Goal: Communication & Community: Answer question/provide support

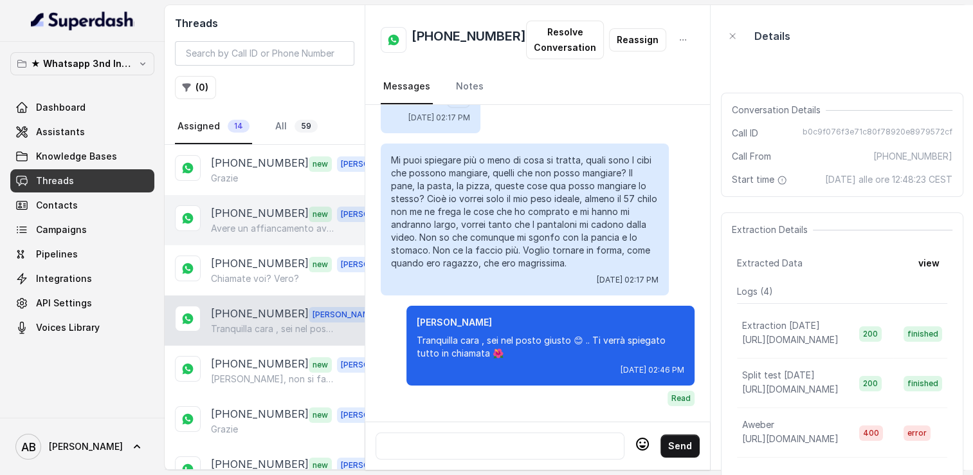
click at [259, 196] on div "[PHONE_NUMBER] new [PERSON_NAME] un affiancamento avrà sicuramente un bel costo" at bounding box center [265, 220] width 200 height 50
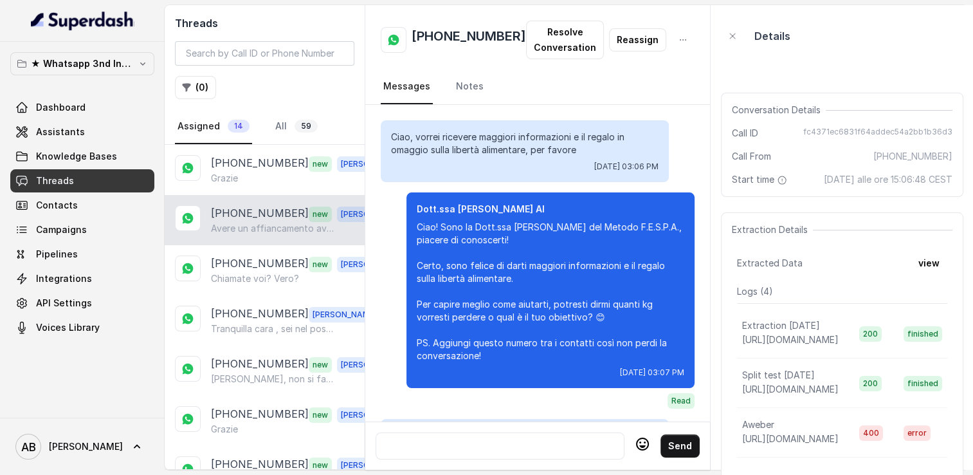
scroll to position [1291, 0]
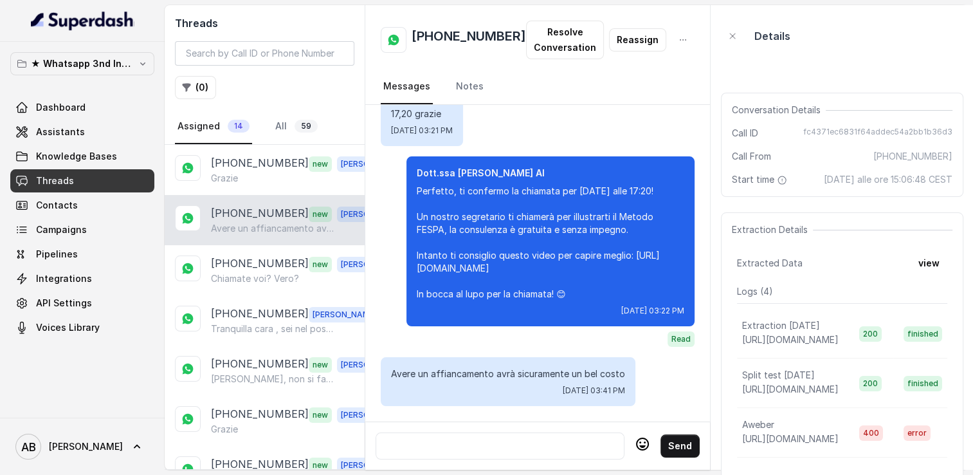
click at [510, 439] on div at bounding box center [499, 445] width 237 height 15
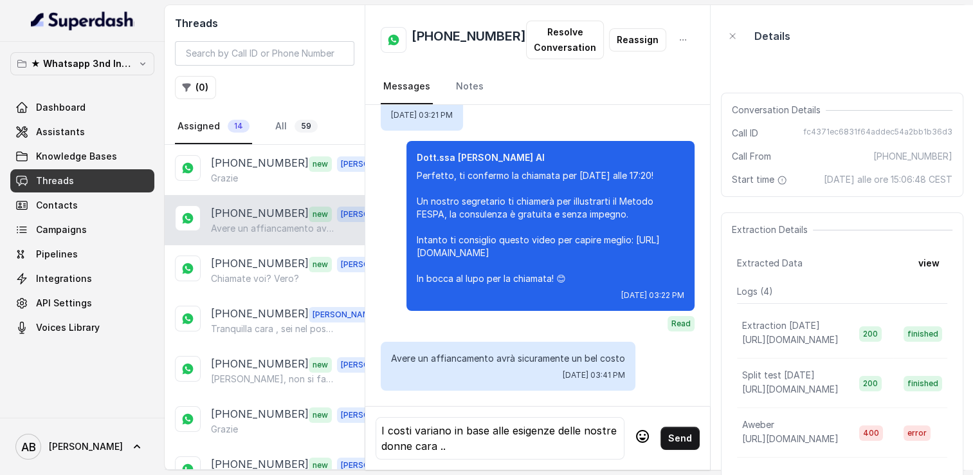
click at [635, 428] on icon at bounding box center [642, 435] width 15 height 15
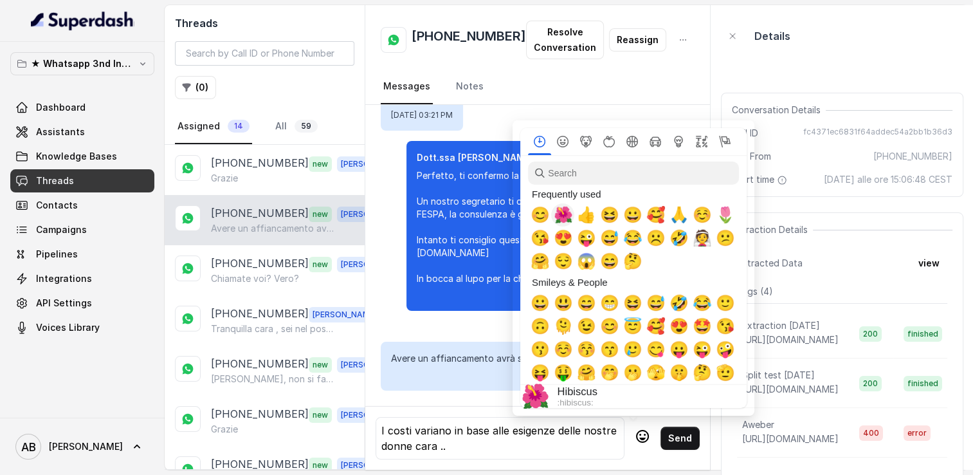
click at [562, 223] on span "🌺" at bounding box center [562, 215] width 19 height 18
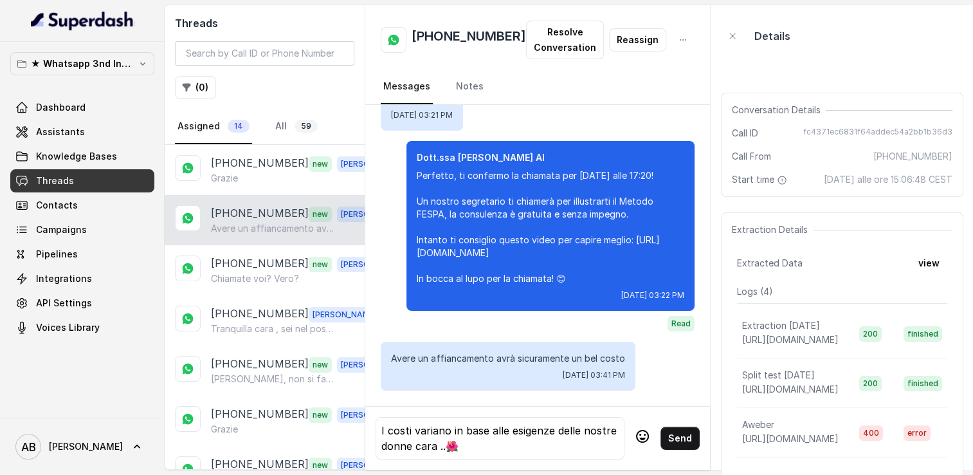
click at [673, 433] on button "Send" at bounding box center [679, 437] width 39 height 23
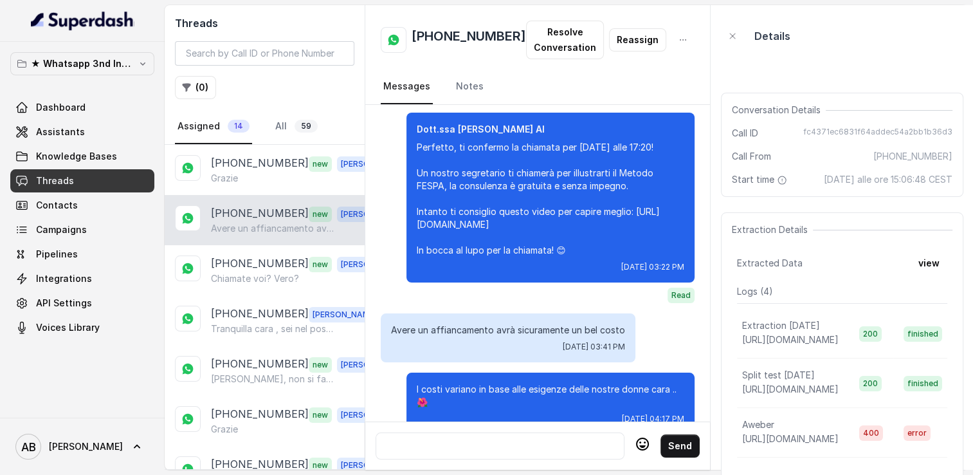
scroll to position [1363, 0]
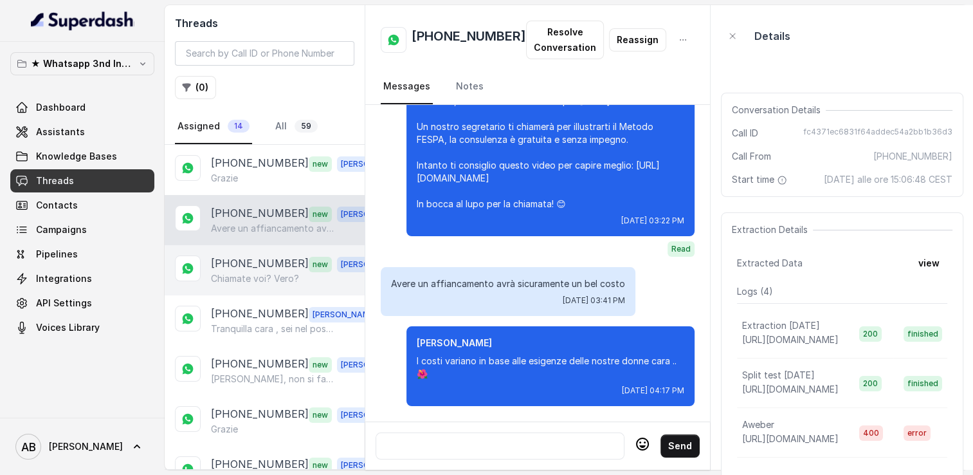
click at [255, 258] on p "[PHONE_NUMBER]" at bounding box center [260, 263] width 98 height 17
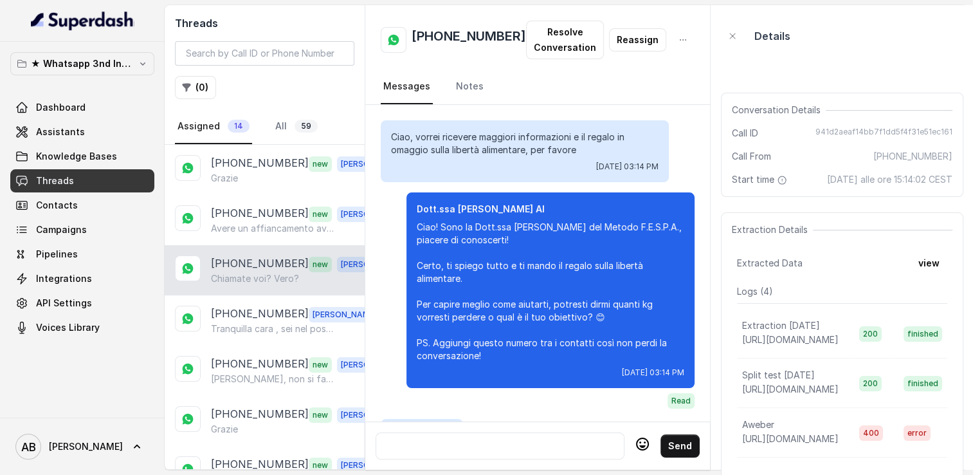
scroll to position [1903, 0]
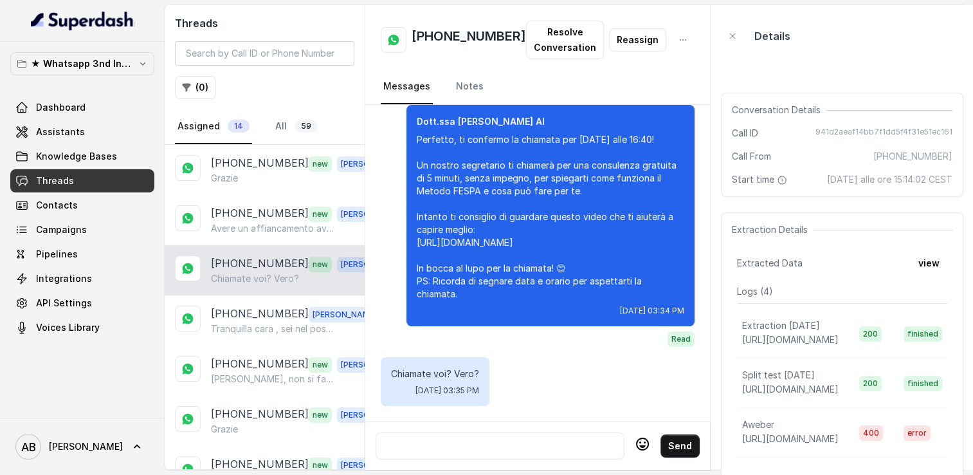
click at [473, 438] on div at bounding box center [499, 445] width 237 height 15
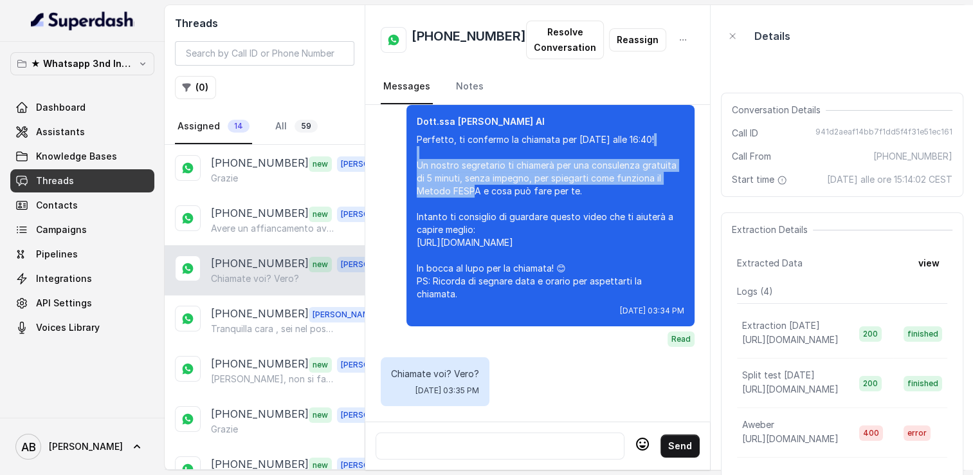
drag, startPoint x: 396, startPoint y: 140, endPoint x: 463, endPoint y: 168, distance: 72.6
click at [463, 168] on p "Perfetto, ti confermo la chiamata per [DATE] alle 16:40! Un nostro segretario t…" at bounding box center [550, 216] width 267 height 167
copy p "Un nostro segretario ti chiamerà per una consulenza gratuita di 5 minuti, senza…"
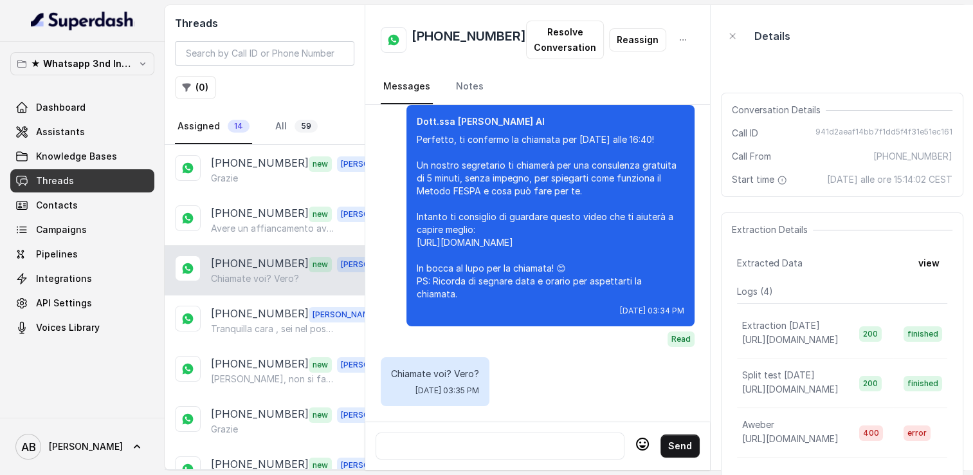
click at [468, 438] on div at bounding box center [499, 445] width 237 height 15
paste div
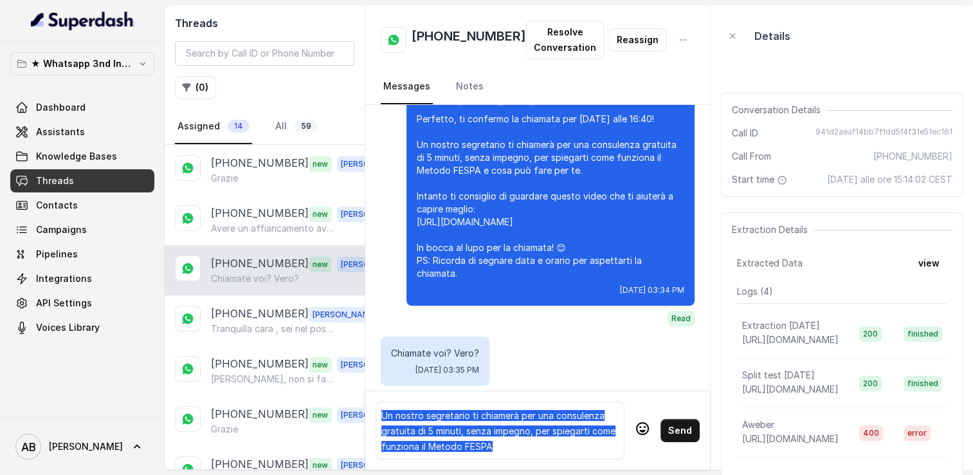
click at [457, 30] on h2 "[PHONE_NUMBER]" at bounding box center [469, 40] width 114 height 26
copy h2 "[PHONE_NUMBER]"
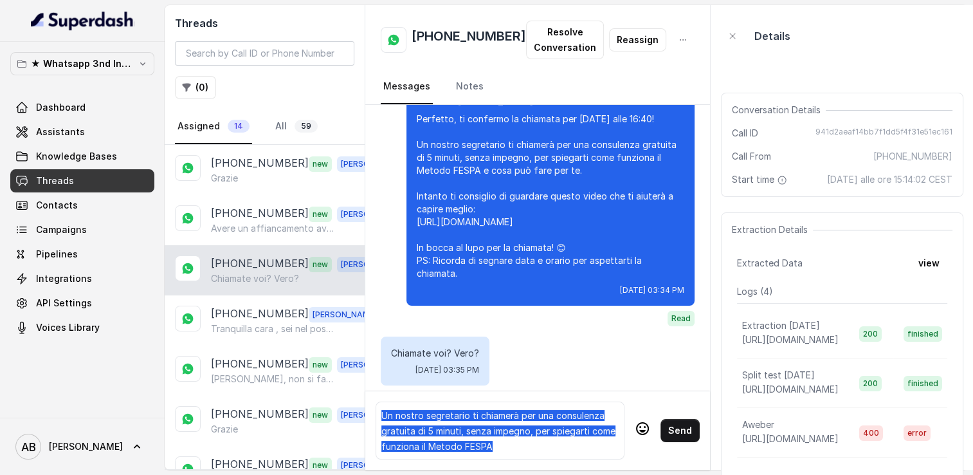
click at [585, 439] on div "Un nostro segretario ti chiamerà per una consulenza gratuita di 5 minuti, senza…" at bounding box center [499, 430] width 237 height 46
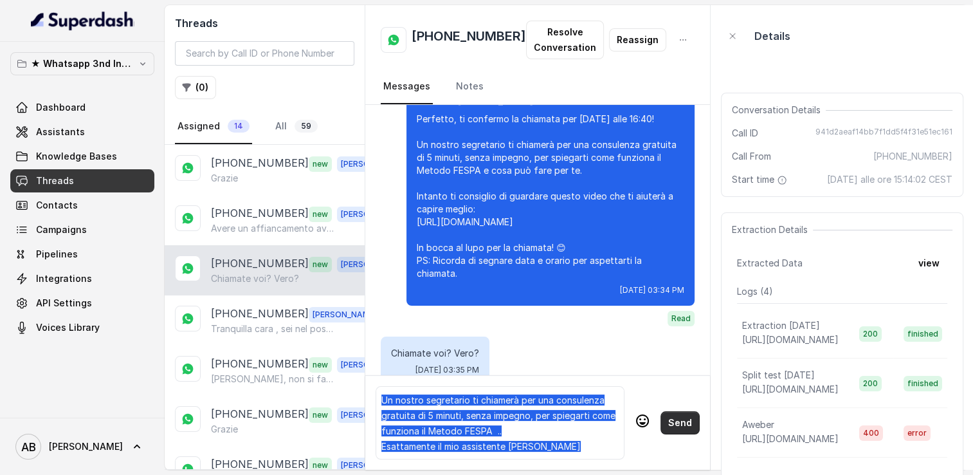
click at [676, 415] on button "Send" at bounding box center [679, 422] width 39 height 23
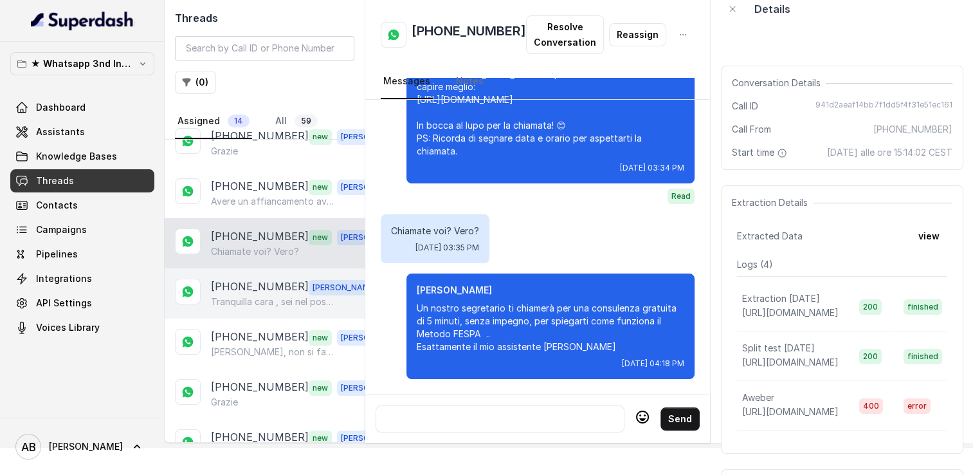
scroll to position [95, 0]
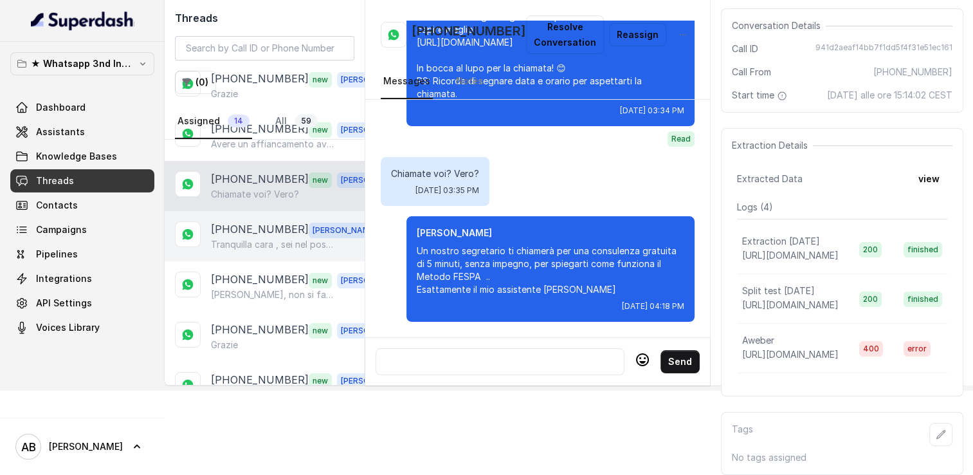
click at [262, 221] on p "[PHONE_NUMBER]" at bounding box center [260, 229] width 98 height 17
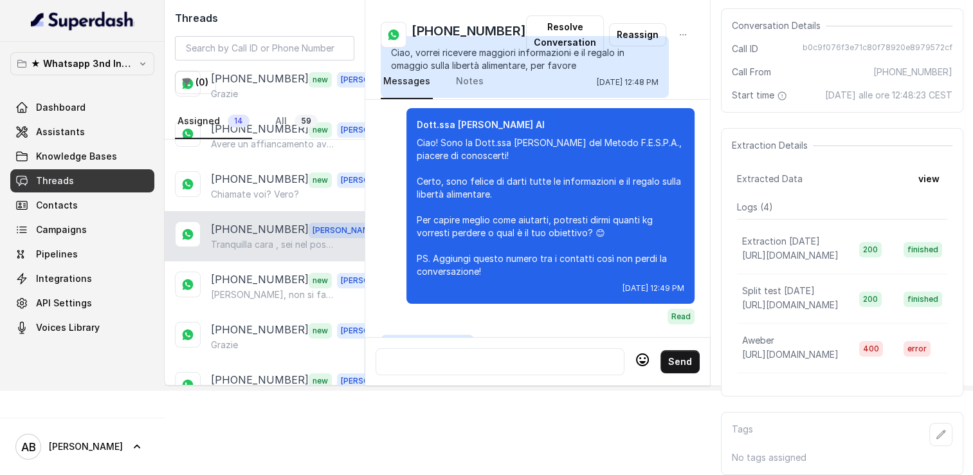
scroll to position [2546, 0]
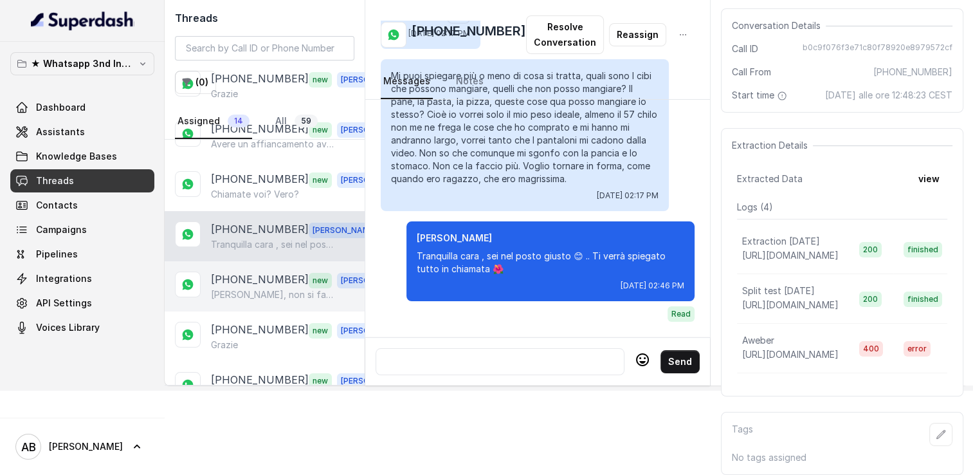
click at [271, 271] on p "[PHONE_NUMBER]" at bounding box center [260, 279] width 98 height 17
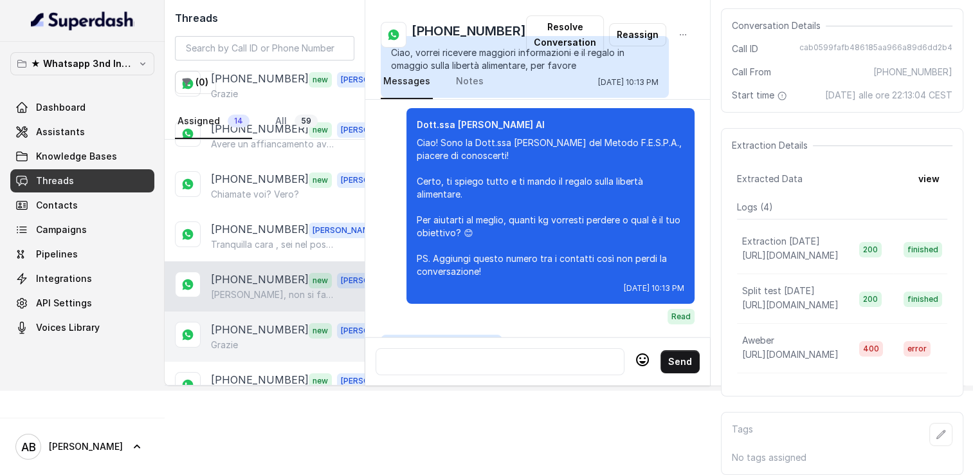
scroll to position [1481, 0]
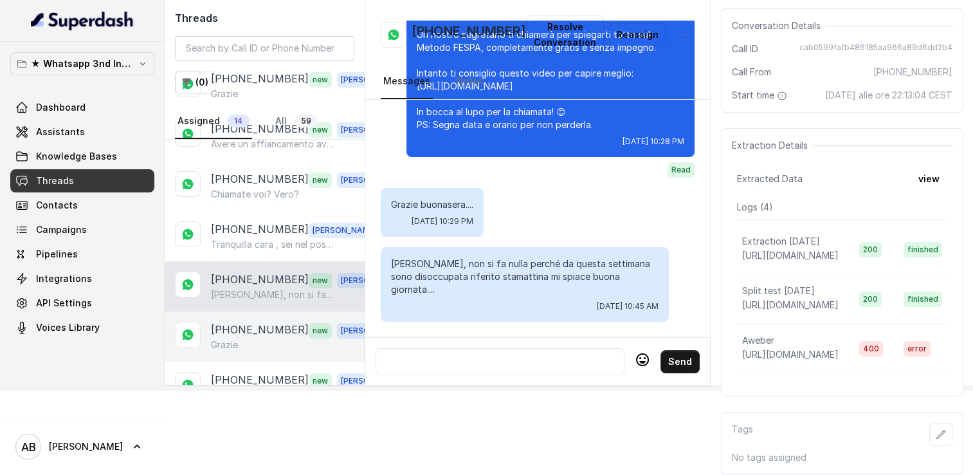
click at [272, 311] on div "[PHONE_NUMBER] new [PERSON_NAME]" at bounding box center [265, 336] width 200 height 50
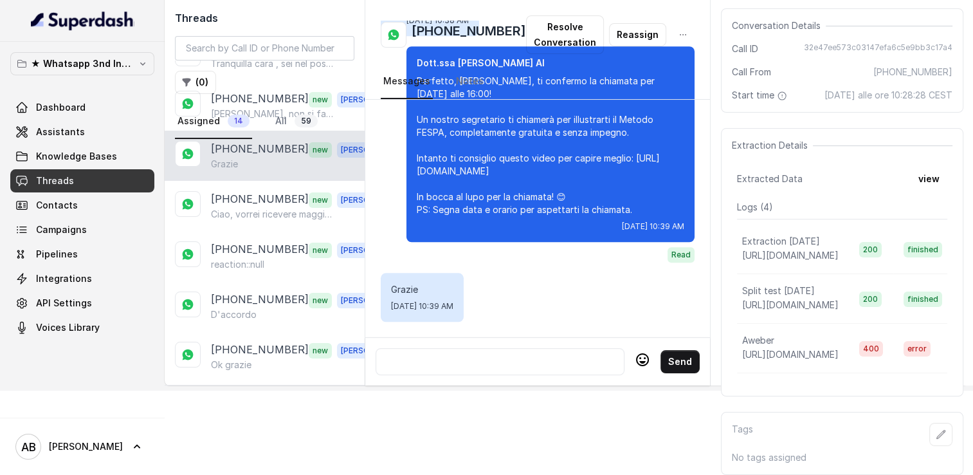
scroll to position [193, 0]
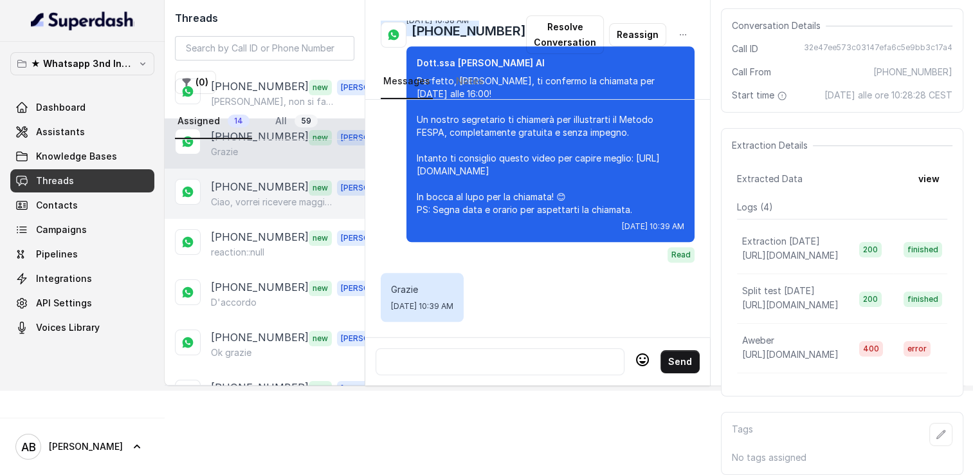
click at [231, 195] on p "Ciao, vorrei ricevere maggiori informazioni e il regalo in omaggio sulla libert…" at bounding box center [272, 201] width 123 height 13
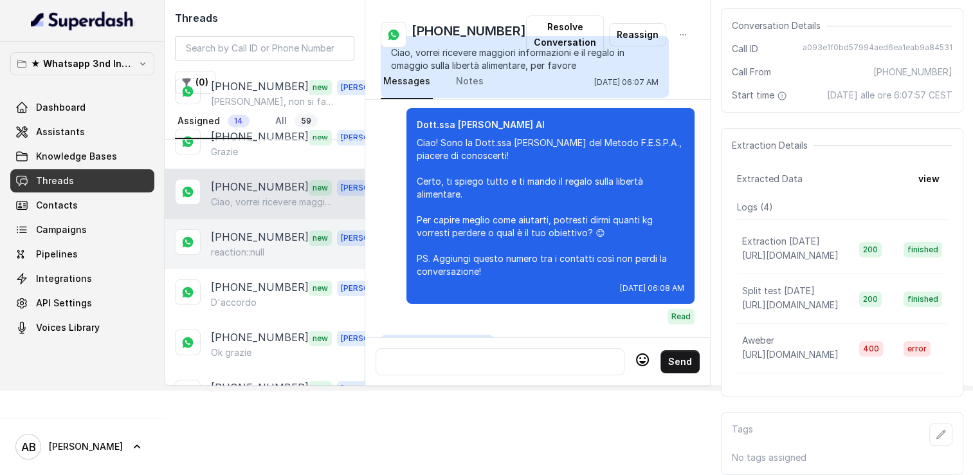
scroll to position [1325, 0]
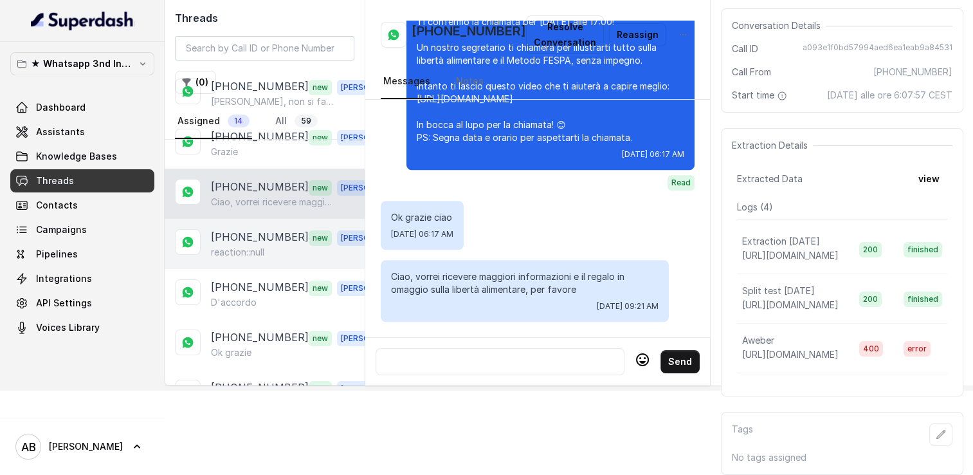
click at [244, 229] on p "[PHONE_NUMBER]" at bounding box center [260, 237] width 98 height 17
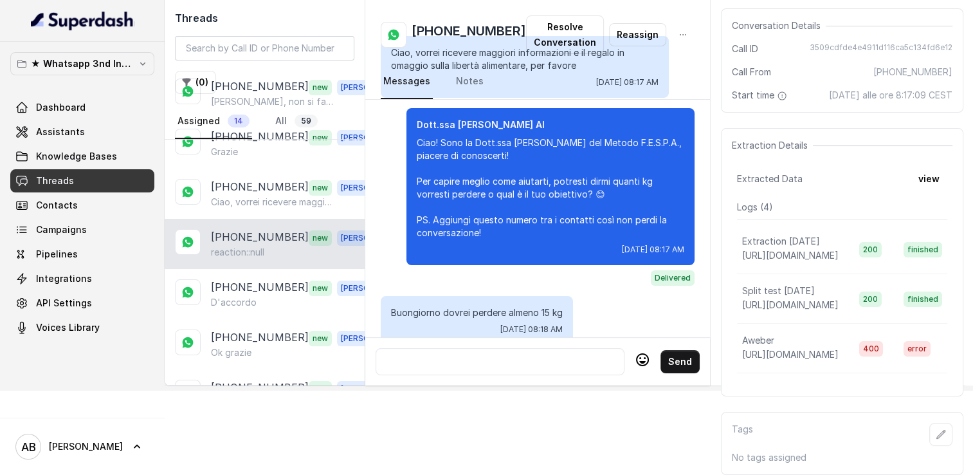
scroll to position [1445, 0]
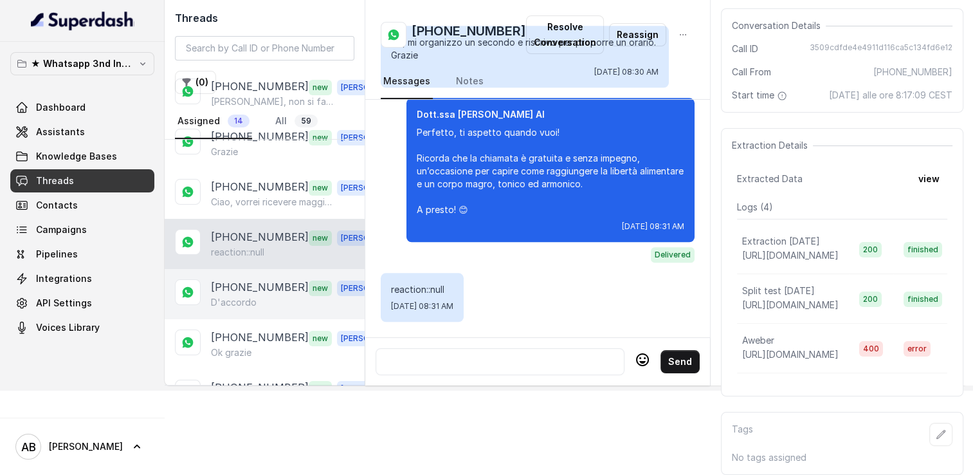
click at [246, 279] on p "[PHONE_NUMBER]" at bounding box center [260, 287] width 98 height 17
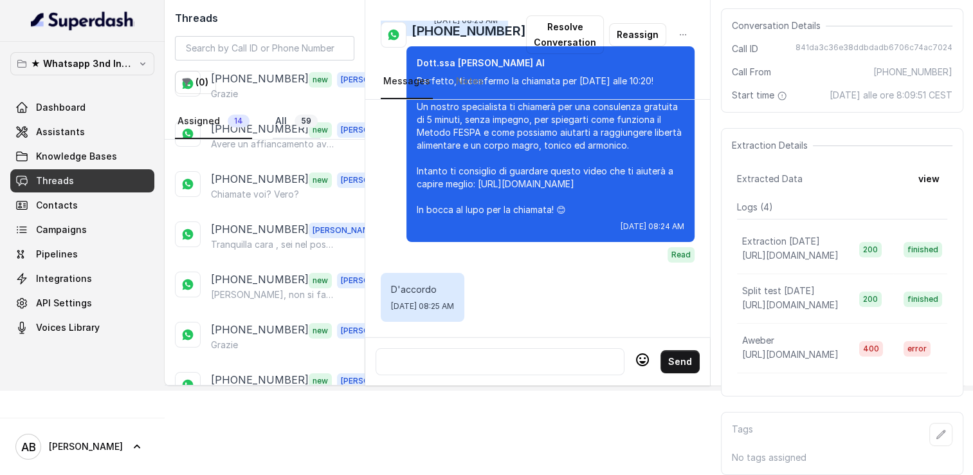
click at [280, 125] on link "All 59" at bounding box center [297, 121] width 48 height 35
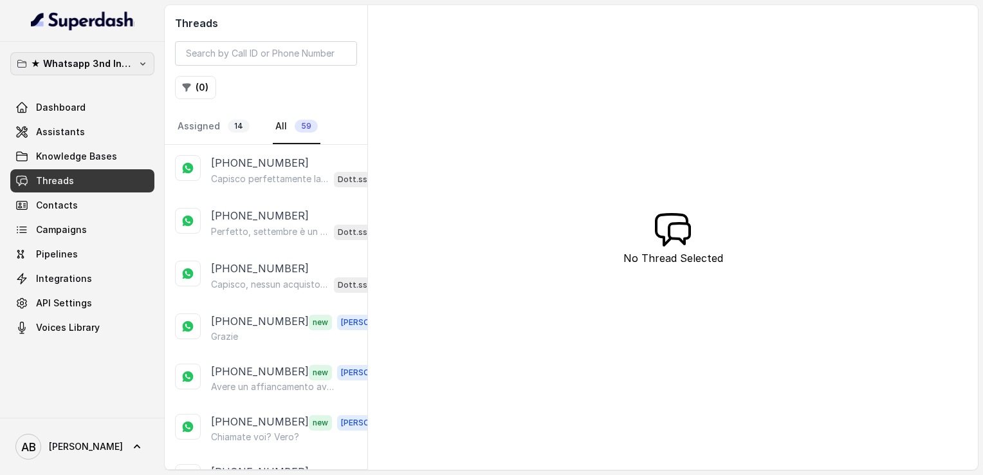
click at [121, 65] on p "★ Whatsapp 3nd Inbound BM5" at bounding box center [82, 63] width 103 height 15
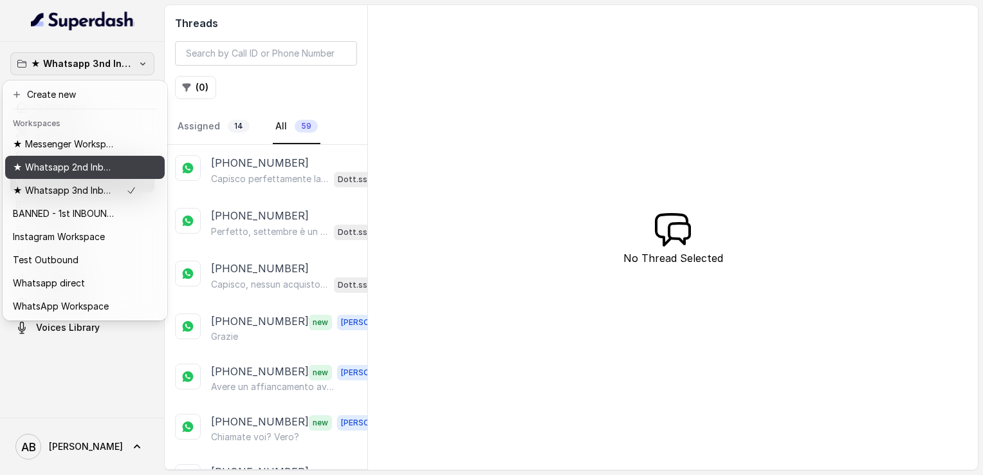
click at [72, 165] on p "★ Whatsapp 2nd Inbound BM5" at bounding box center [64, 166] width 103 height 15
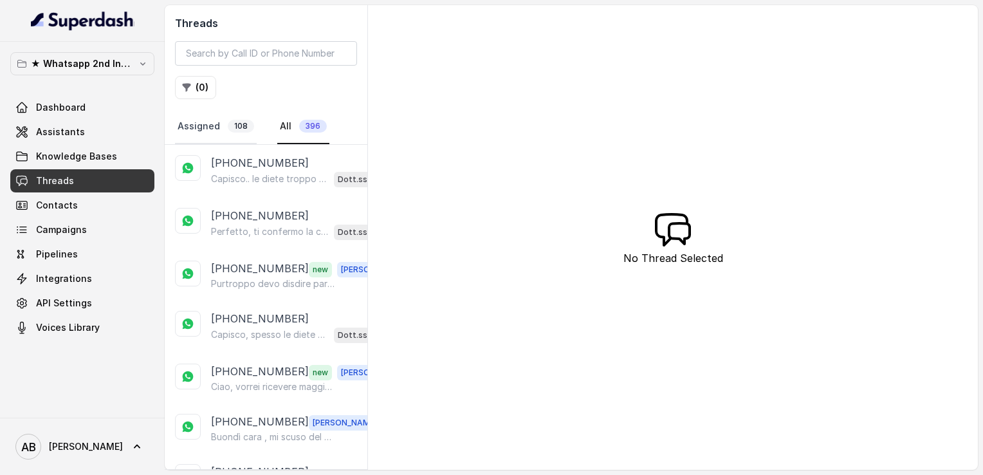
click at [175, 125] on link "Assigned 108" at bounding box center [216, 126] width 82 height 35
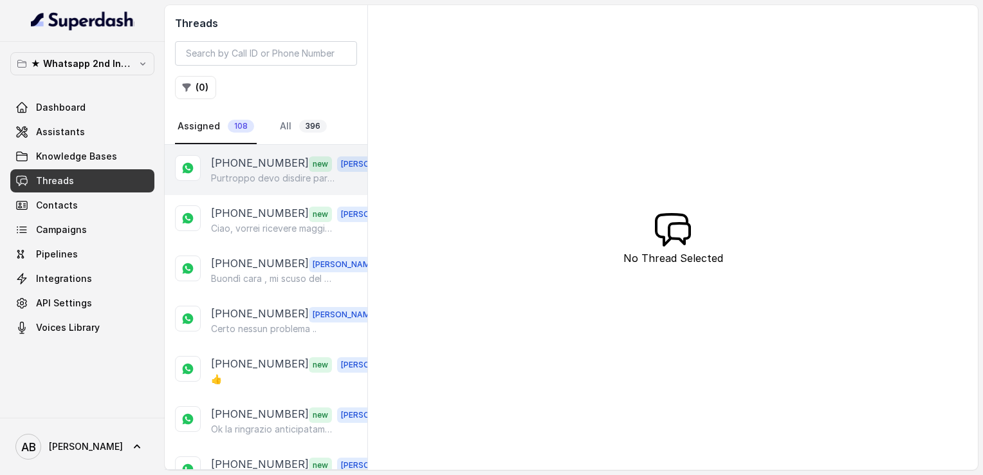
click at [252, 174] on p "Purtroppo devo disdire partiamo ora per le vacanze ci sentiamo fine settembre g…" at bounding box center [272, 178] width 123 height 13
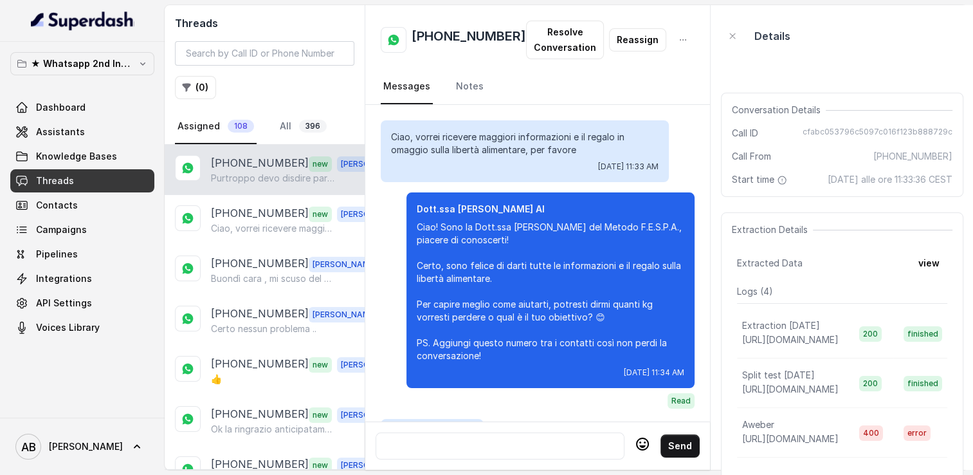
scroll to position [1566, 0]
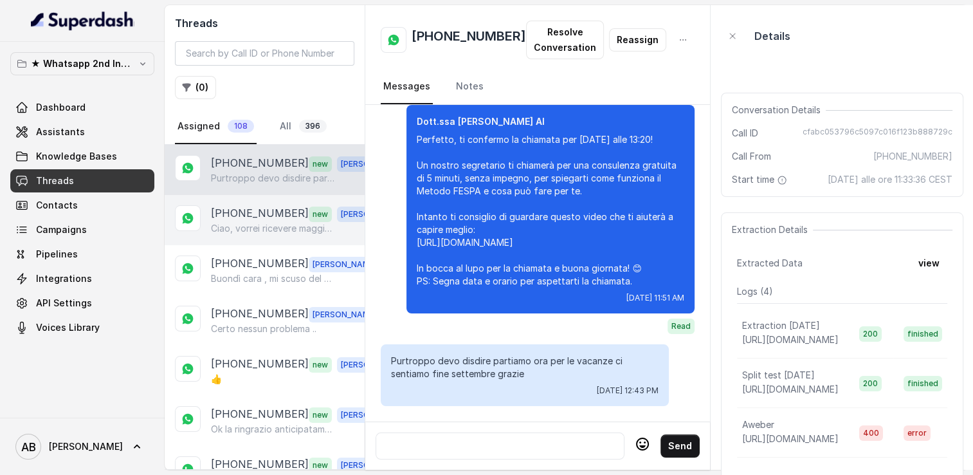
click at [251, 217] on p "[PHONE_NUMBER]" at bounding box center [260, 213] width 98 height 17
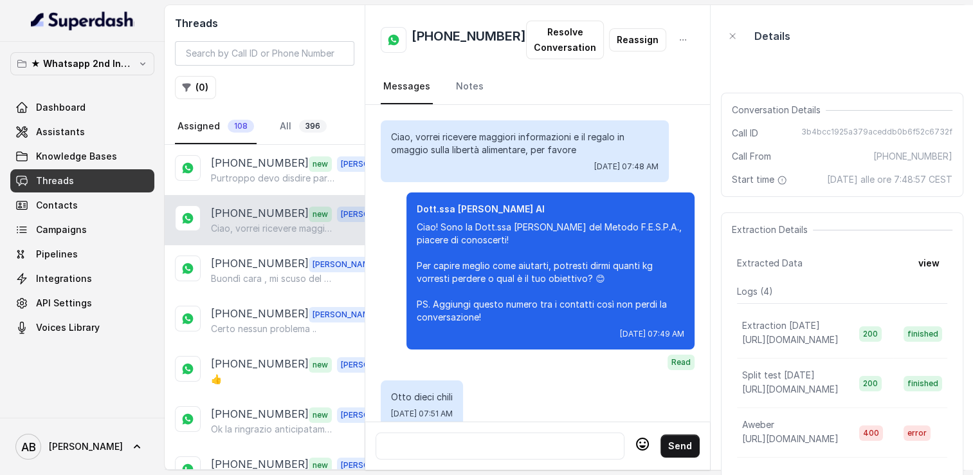
scroll to position [1409, 0]
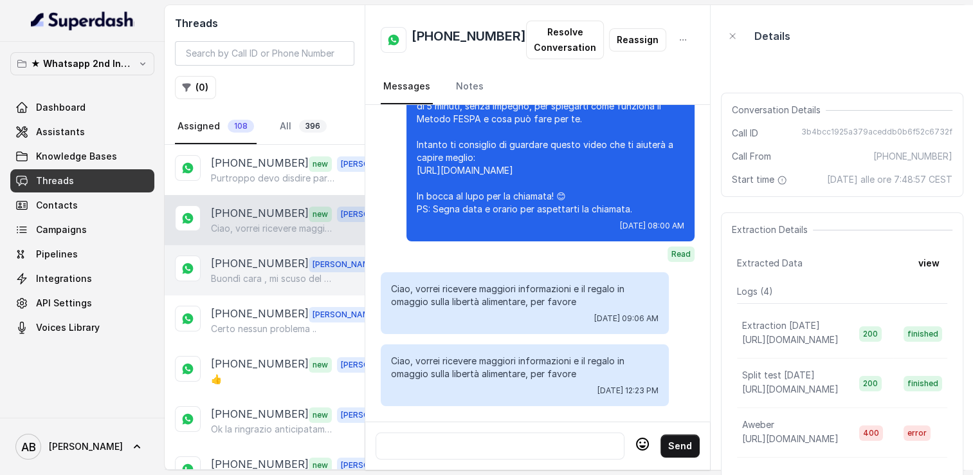
click at [247, 279] on p "Buondì cara , mi scuso del disagio sono in contatto con la mia assistente .. La…" at bounding box center [272, 278] width 123 height 13
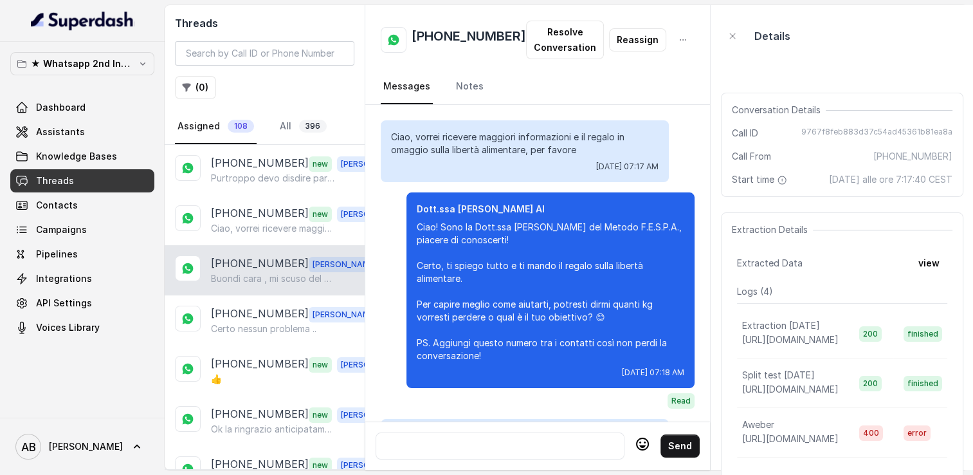
scroll to position [1695, 0]
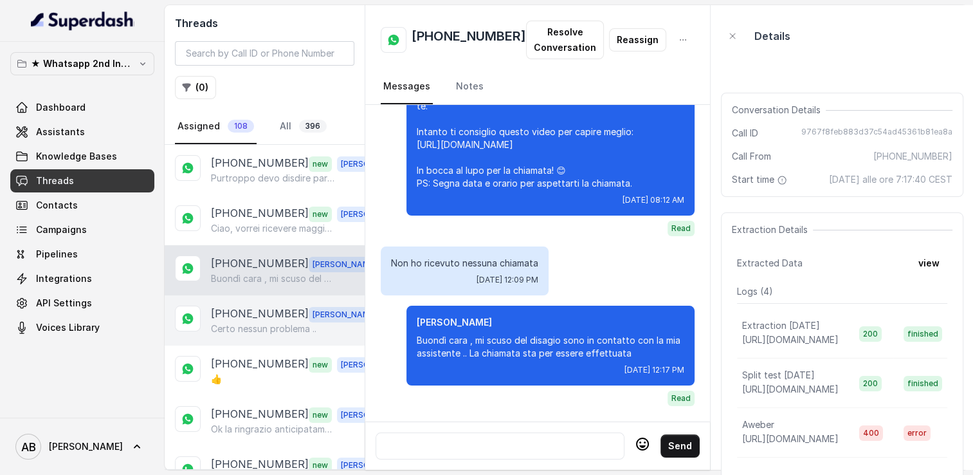
click at [262, 322] on p "Certo nessun problema .." at bounding box center [263, 328] width 105 height 13
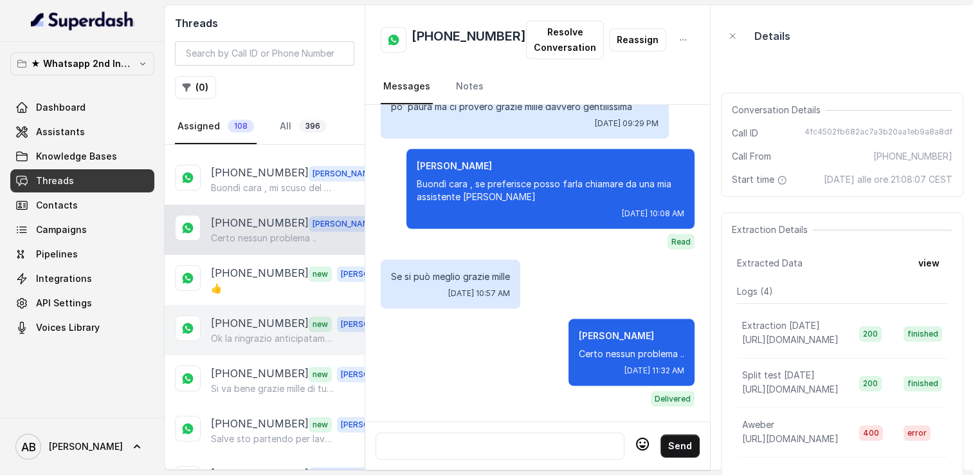
scroll to position [129, 0]
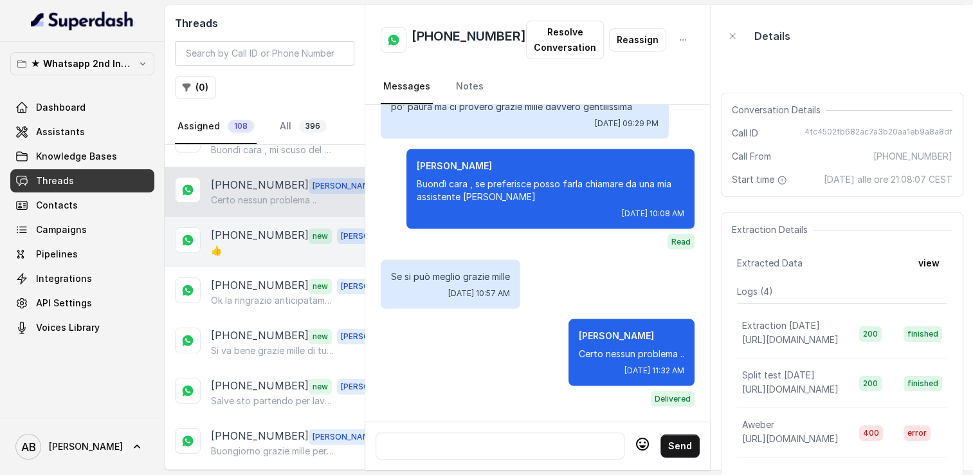
click at [253, 256] on div "[PHONE_NUMBER] new [PERSON_NAME]" at bounding box center [265, 242] width 200 height 50
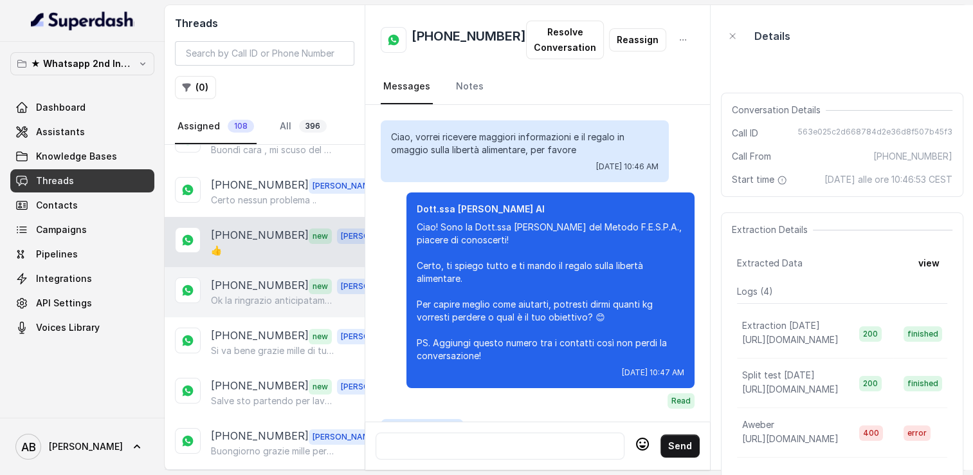
scroll to position [1772, 0]
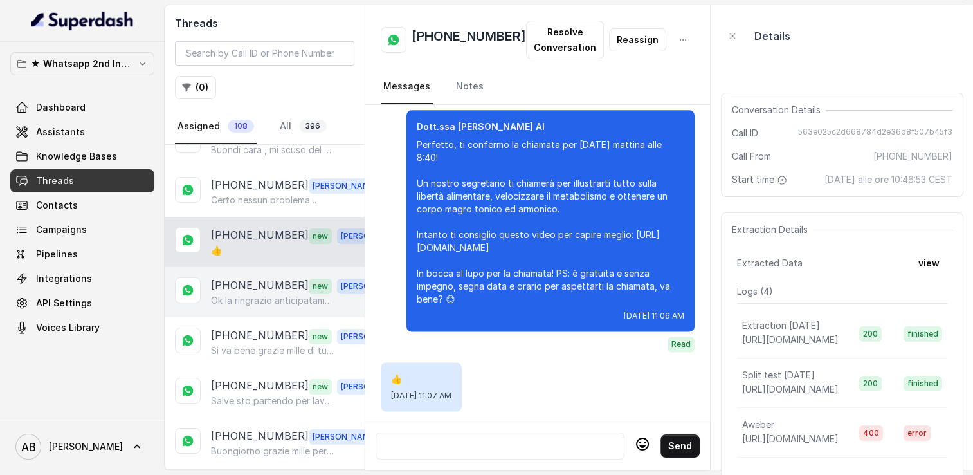
click at [260, 277] on p "[PHONE_NUMBER]" at bounding box center [260, 285] width 98 height 17
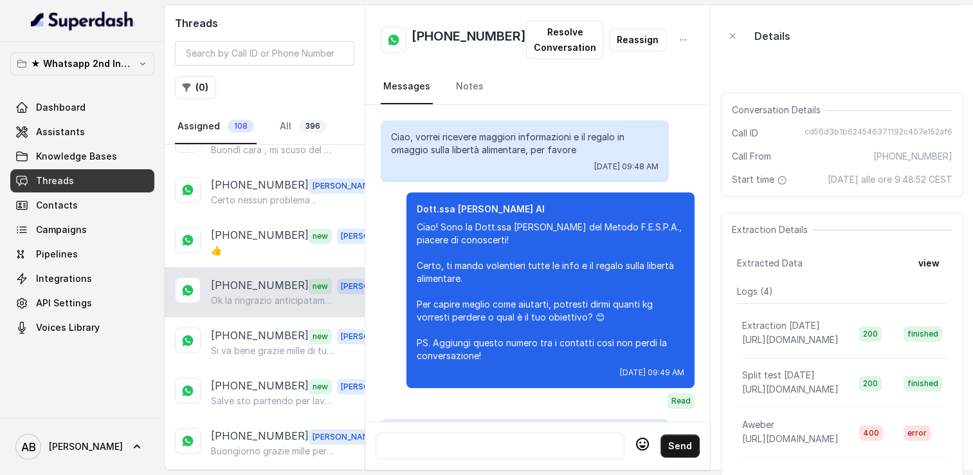
scroll to position [1692, 0]
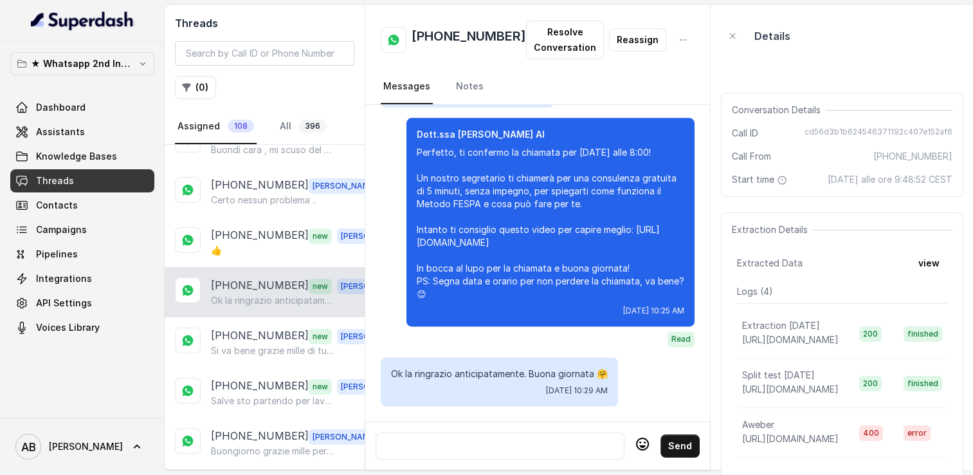
click at [260, 300] on p "Ok la ringrazio anticipatamente. Buona giornata 🤗" at bounding box center [272, 300] width 123 height 13
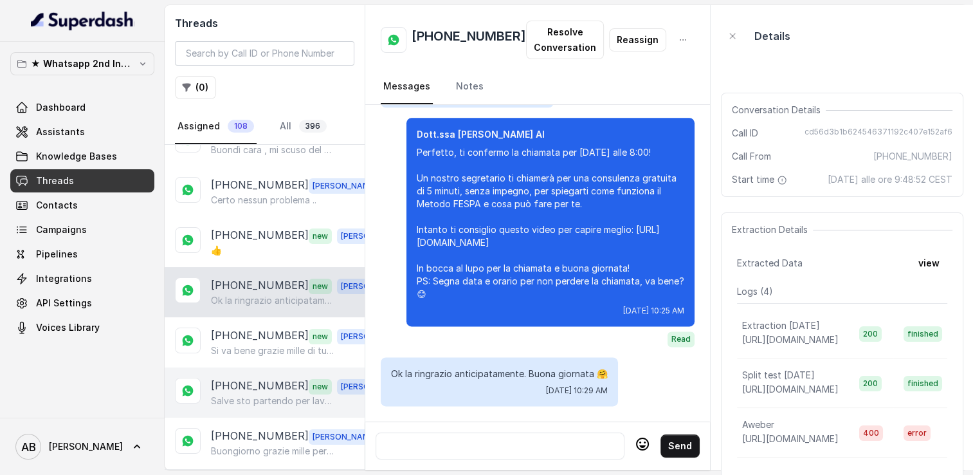
click at [254, 387] on p "[PHONE_NUMBER]" at bounding box center [260, 385] width 98 height 17
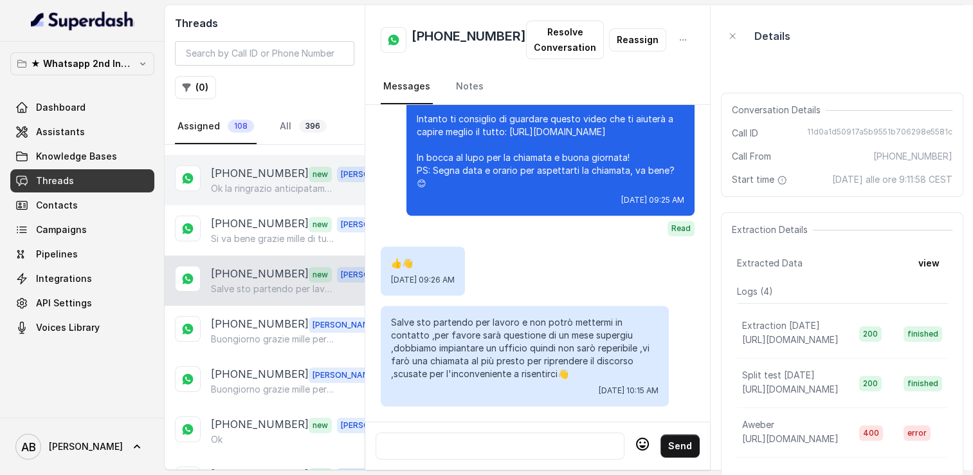
scroll to position [257, 0]
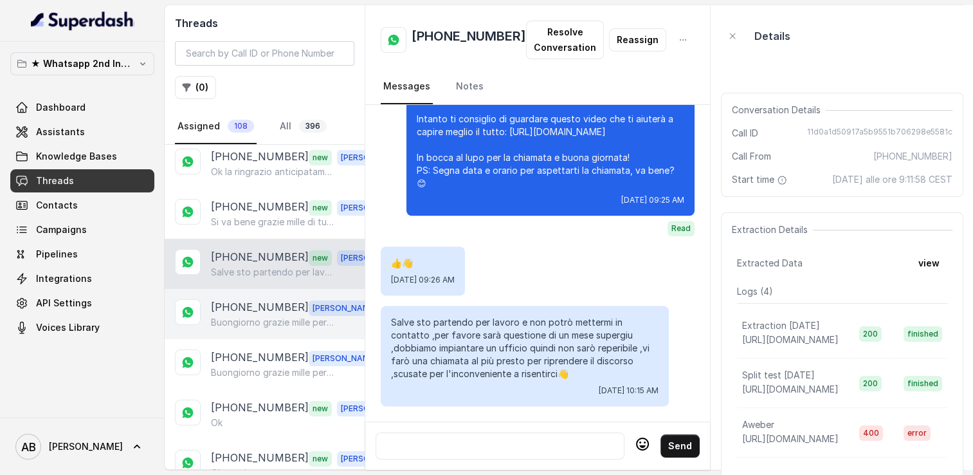
click at [251, 316] on p "Buongiorno grazie mille per aver avvisato ... Ti chiediamo, se possibile, di ri…" at bounding box center [272, 322] width 123 height 13
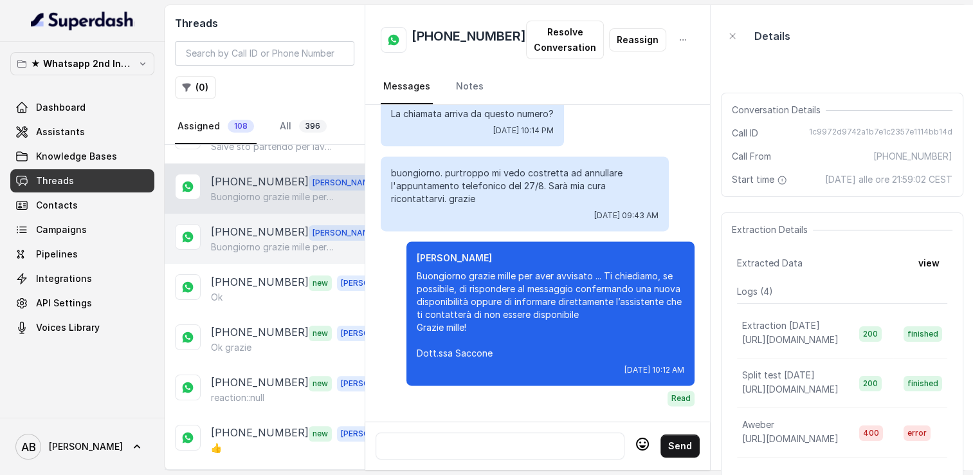
scroll to position [386, 0]
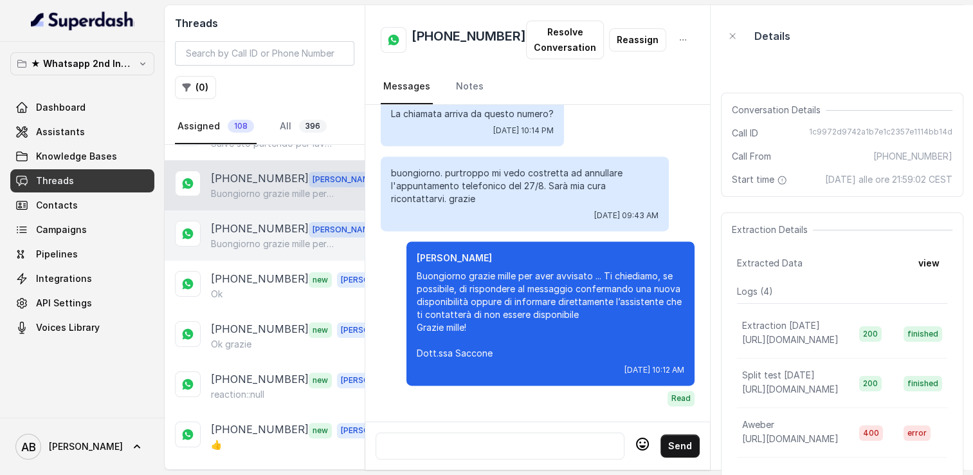
click at [240, 228] on p "[PHONE_NUMBER]" at bounding box center [260, 229] width 98 height 17
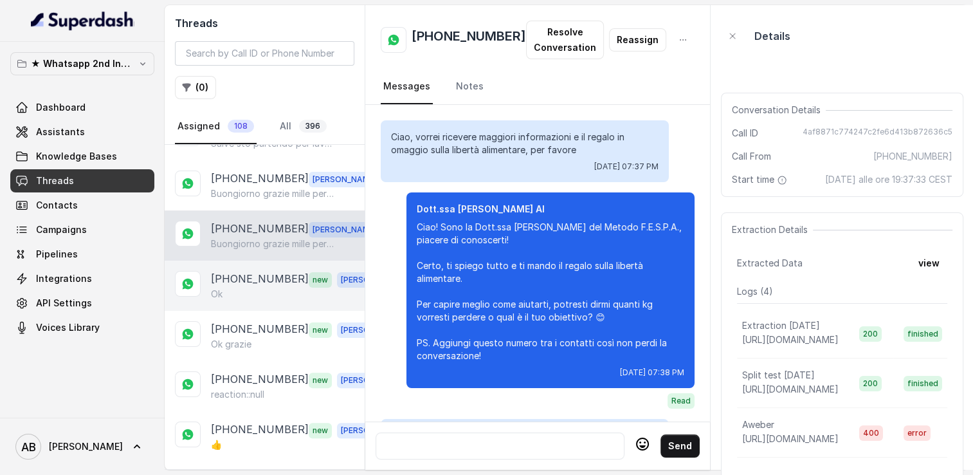
scroll to position [1772, 0]
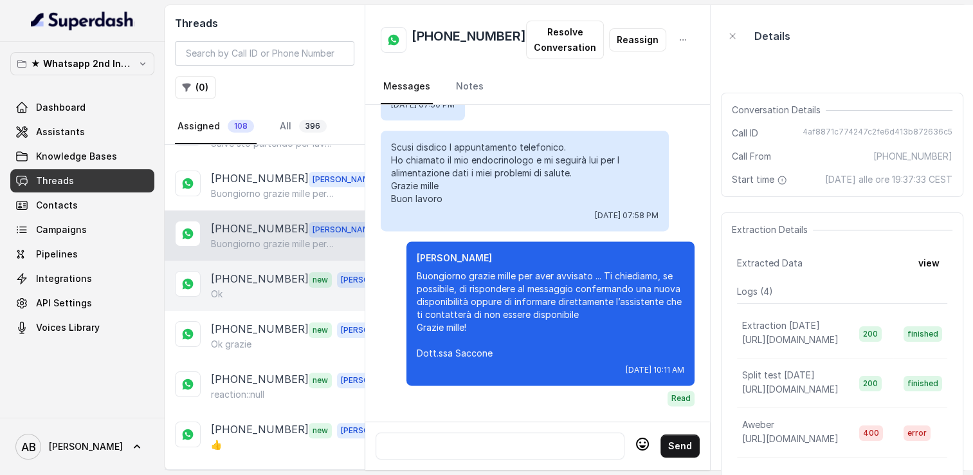
click at [246, 271] on p "[PHONE_NUMBER]" at bounding box center [260, 279] width 98 height 17
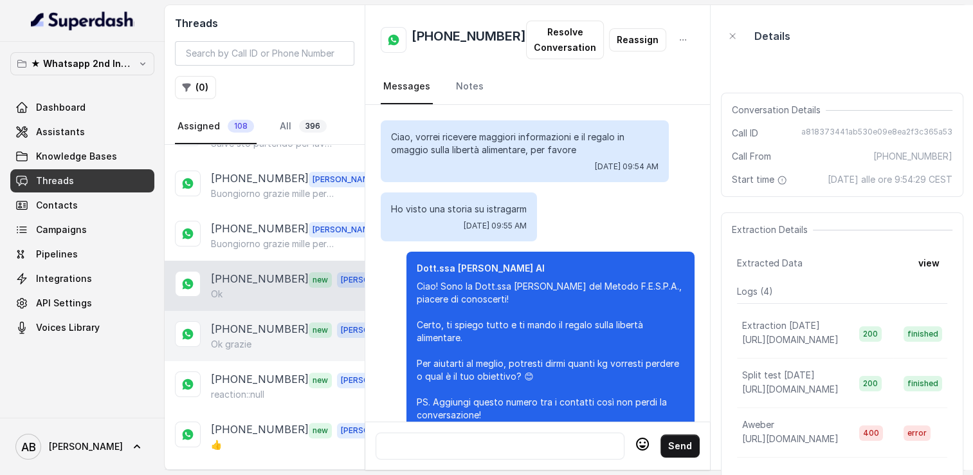
scroll to position [2323, 0]
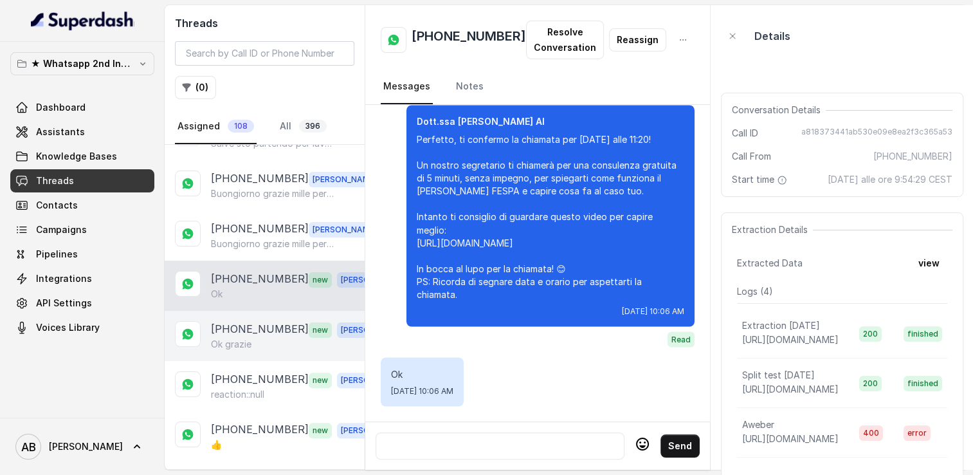
click at [257, 322] on p "[PHONE_NUMBER]" at bounding box center [260, 329] width 98 height 17
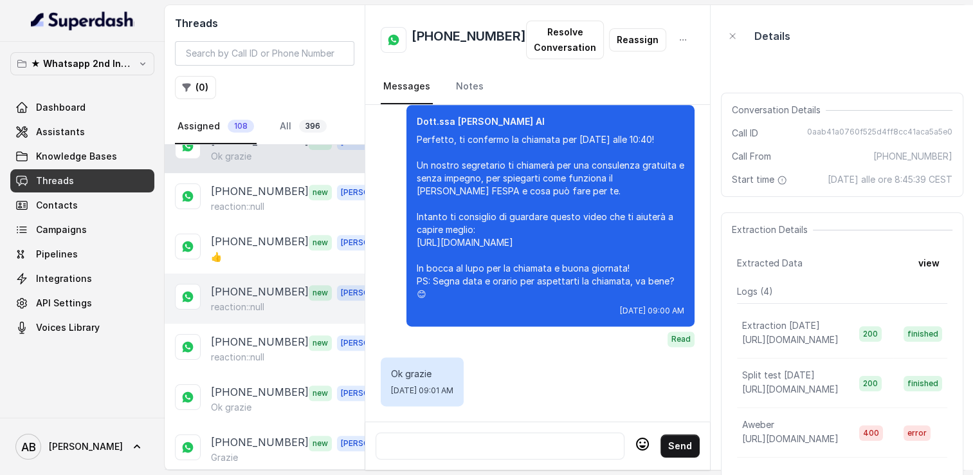
scroll to position [579, 0]
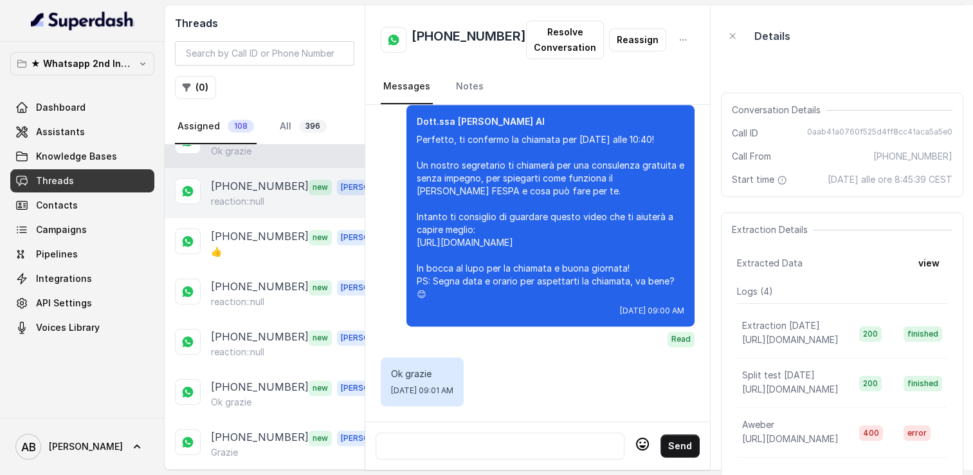
click at [260, 185] on p "[PHONE_NUMBER]" at bounding box center [260, 186] width 98 height 17
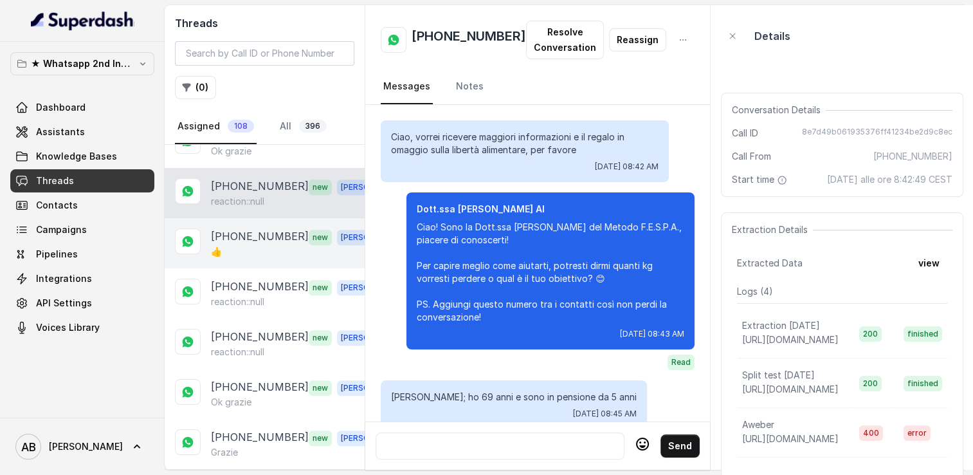
click at [268, 220] on div "[PHONE_NUMBER] new [PERSON_NAME]" at bounding box center [265, 243] width 200 height 50
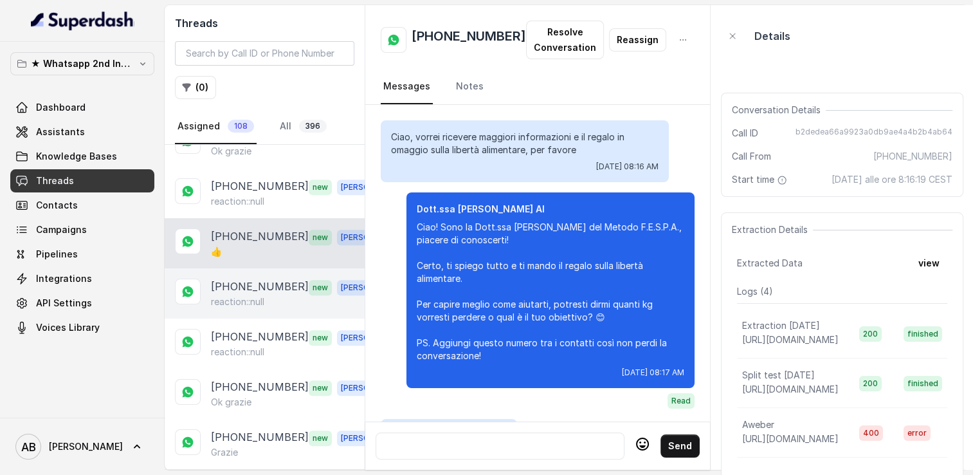
scroll to position [1343, 0]
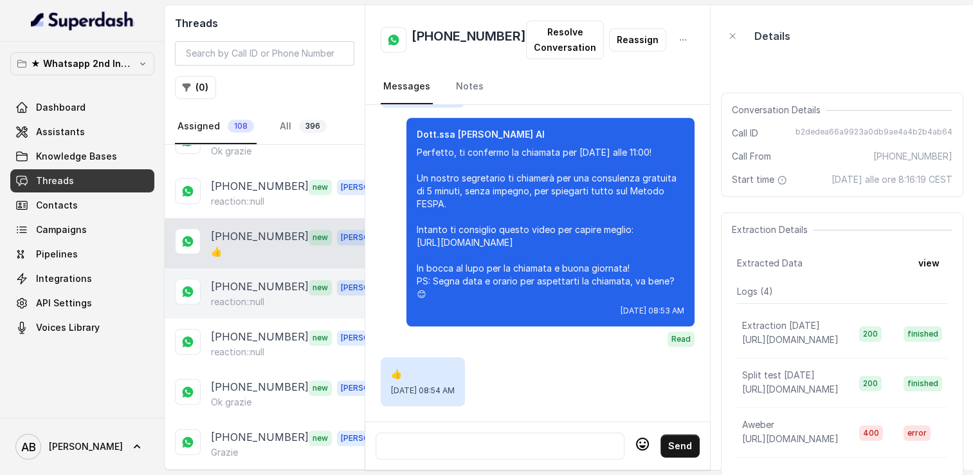
click at [257, 278] on p "[PHONE_NUMBER]" at bounding box center [260, 286] width 98 height 17
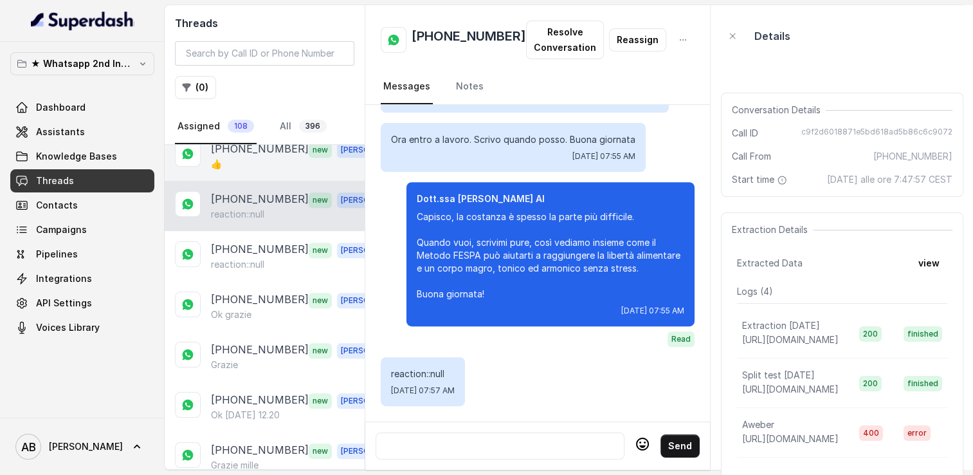
scroll to position [707, 0]
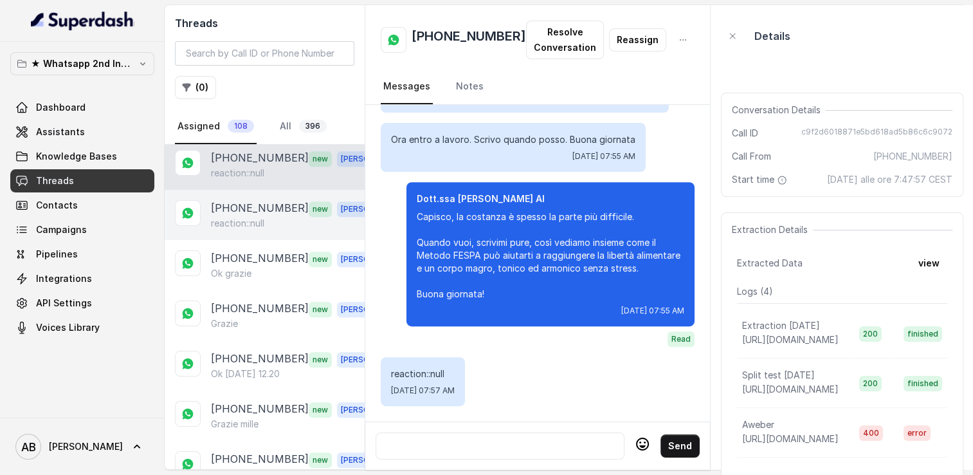
click at [249, 225] on div "[PHONE_NUMBER] new [PERSON_NAME] reaction::null" at bounding box center [265, 215] width 200 height 50
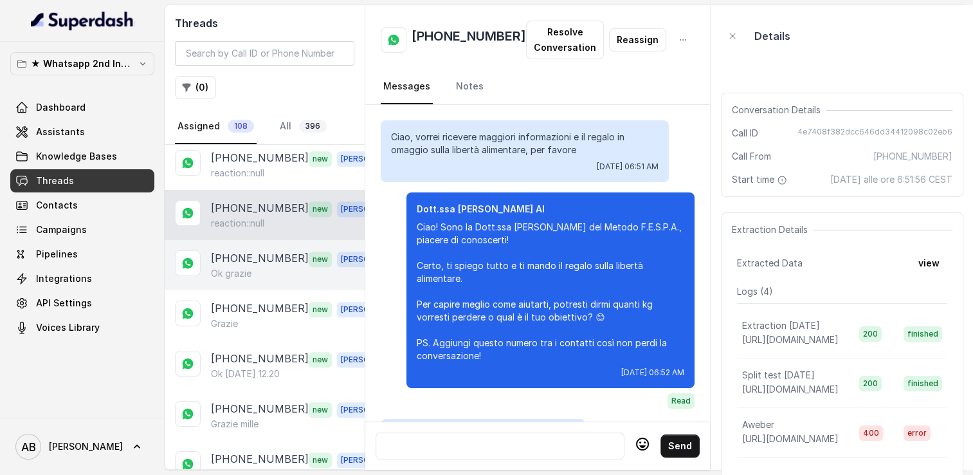
scroll to position [2487, 0]
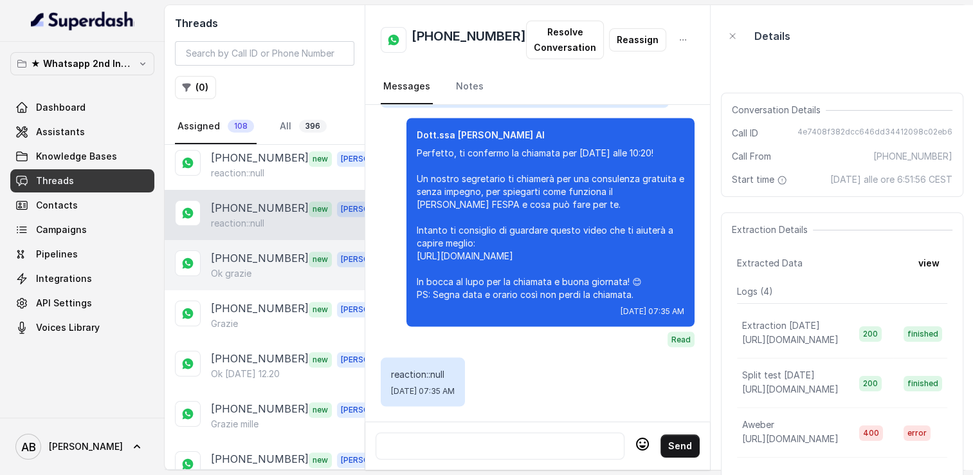
click at [255, 276] on div "[PHONE_NUMBER] new [PERSON_NAME] grazie" at bounding box center [265, 265] width 200 height 50
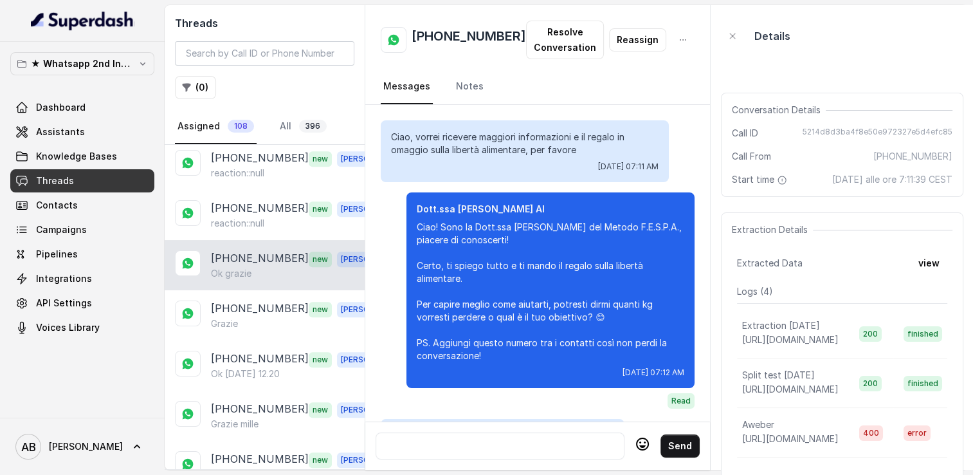
scroll to position [1173, 0]
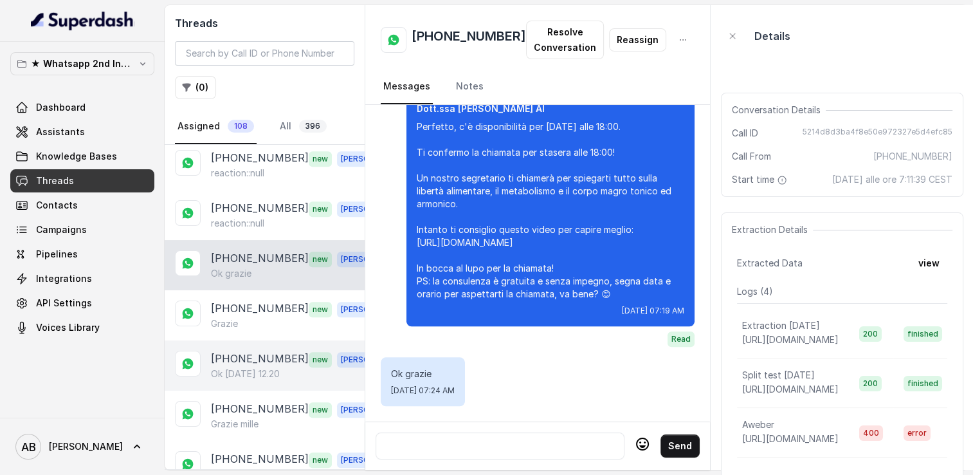
click at [251, 350] on p "[PHONE_NUMBER]" at bounding box center [260, 358] width 98 height 17
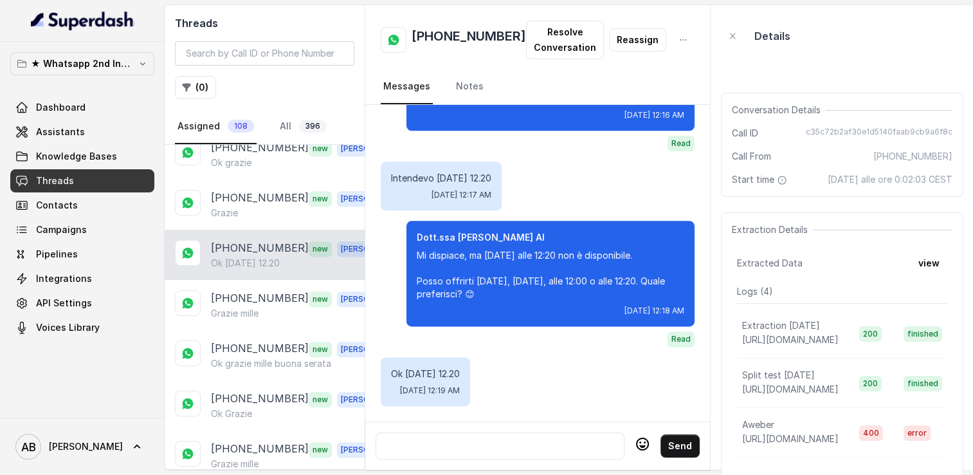
scroll to position [836, 0]
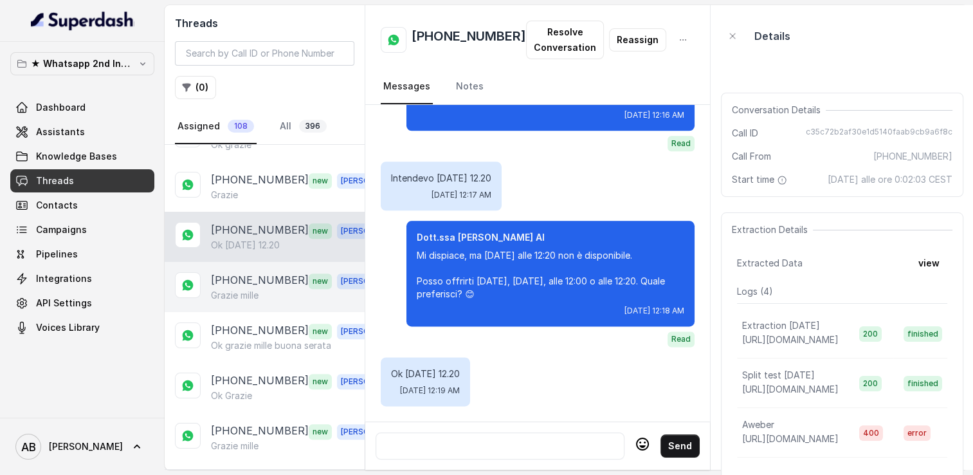
click at [268, 273] on p "[PHONE_NUMBER]" at bounding box center [260, 280] width 98 height 17
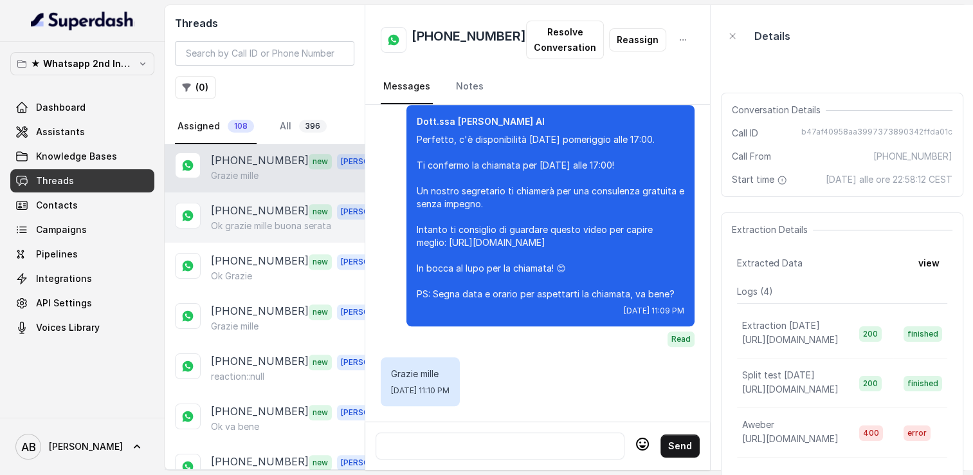
scroll to position [965, 0]
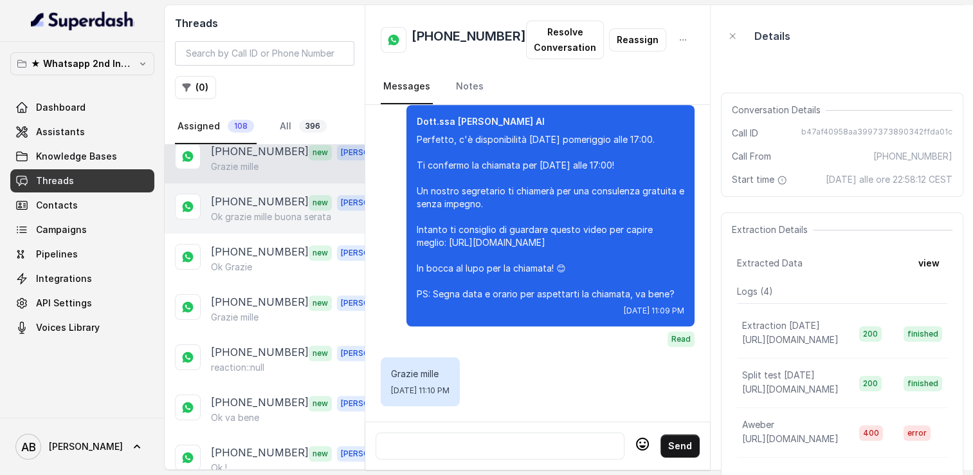
click at [257, 210] on p "Ok grazie mille buona serata" at bounding box center [271, 216] width 120 height 13
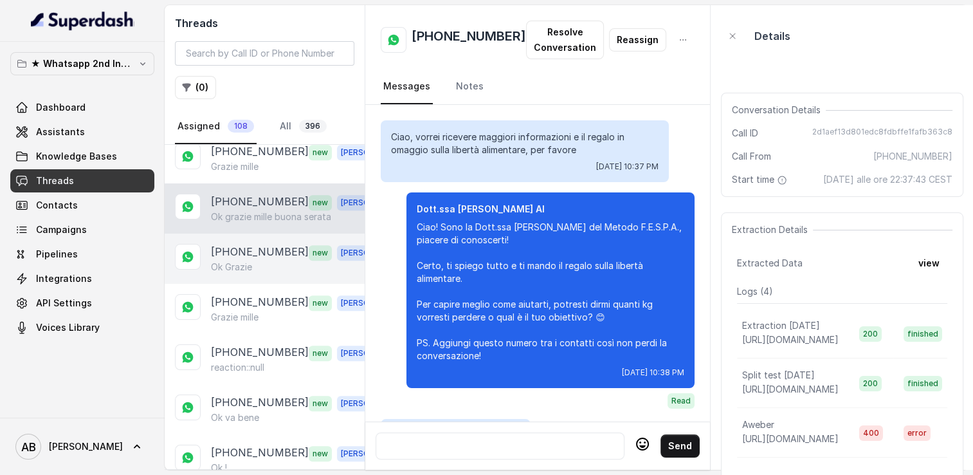
scroll to position [1057, 0]
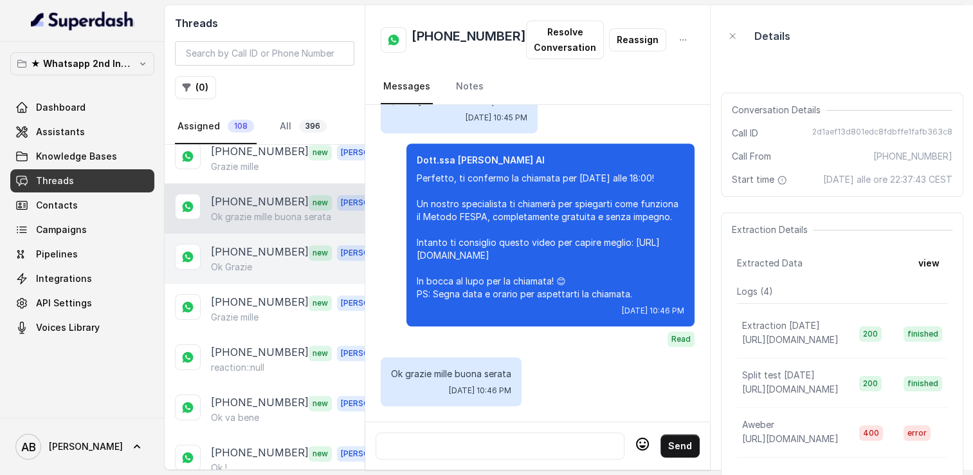
click at [266, 244] on p "[PHONE_NUMBER]" at bounding box center [260, 252] width 98 height 17
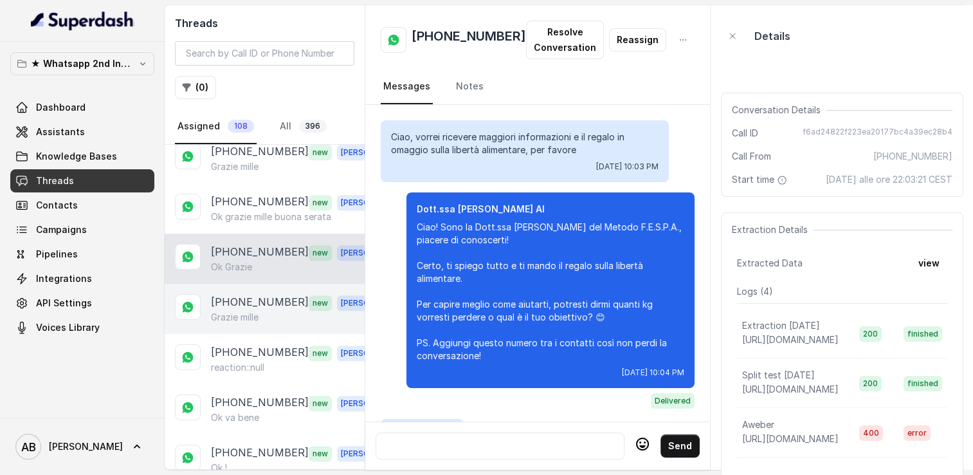
scroll to position [1520, 0]
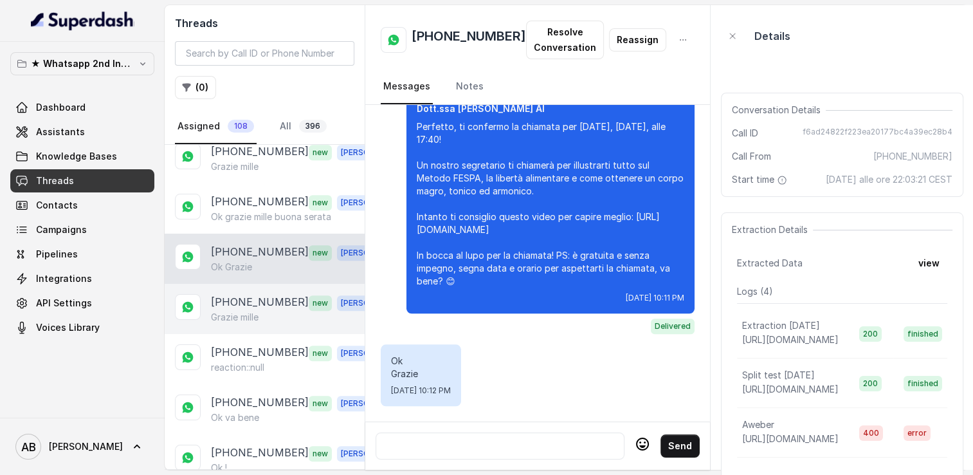
click at [265, 294] on p "[PHONE_NUMBER]" at bounding box center [260, 302] width 98 height 17
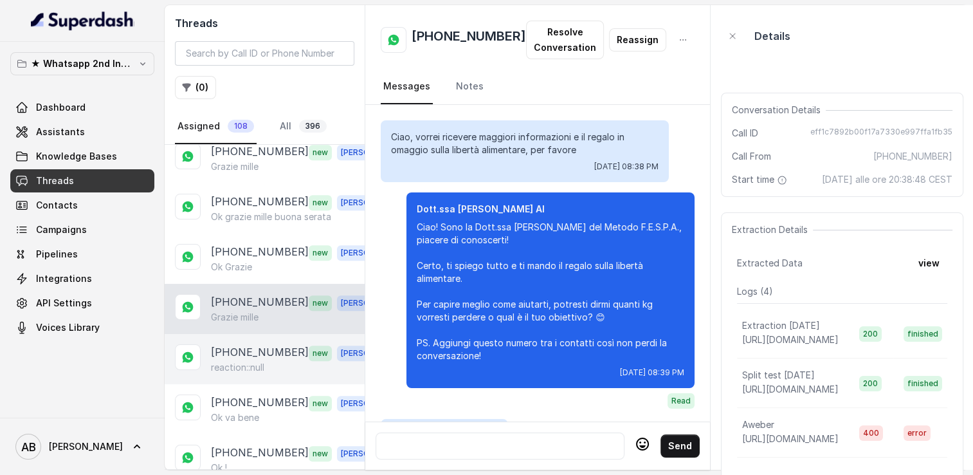
scroll to position [1757, 0]
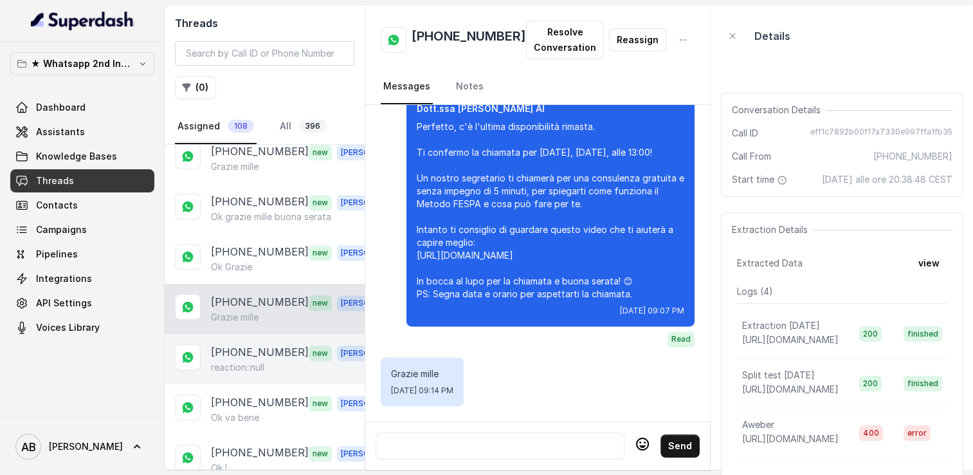
click at [261, 344] on p "[PHONE_NUMBER]" at bounding box center [260, 352] width 98 height 17
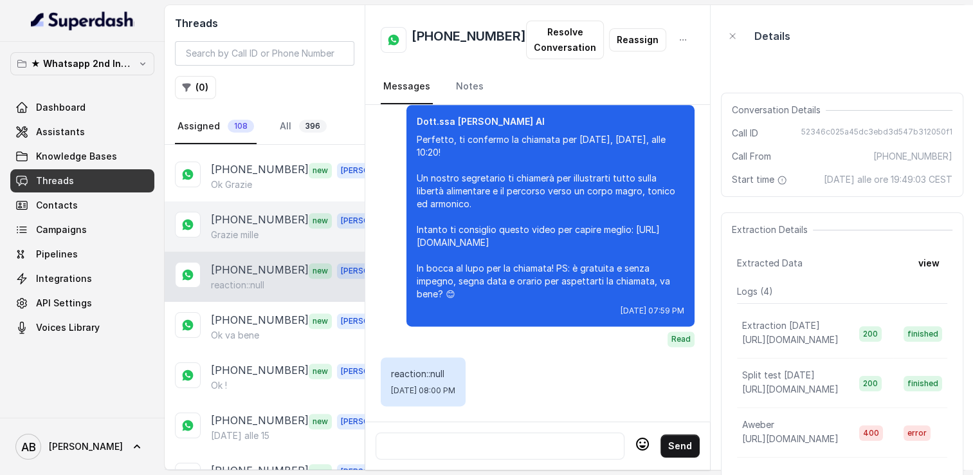
scroll to position [1093, 0]
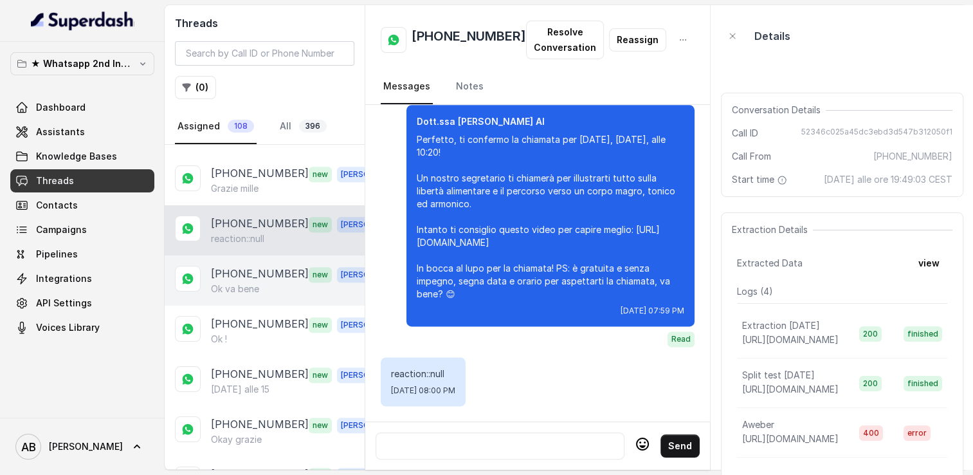
click at [246, 266] on p "[PHONE_NUMBER]" at bounding box center [260, 274] width 98 height 17
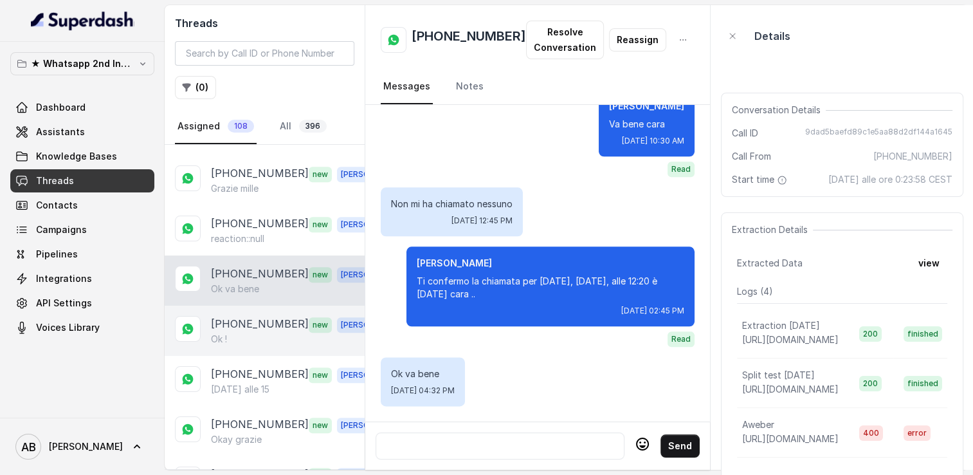
click at [249, 316] on p "[PHONE_NUMBER]" at bounding box center [260, 324] width 98 height 17
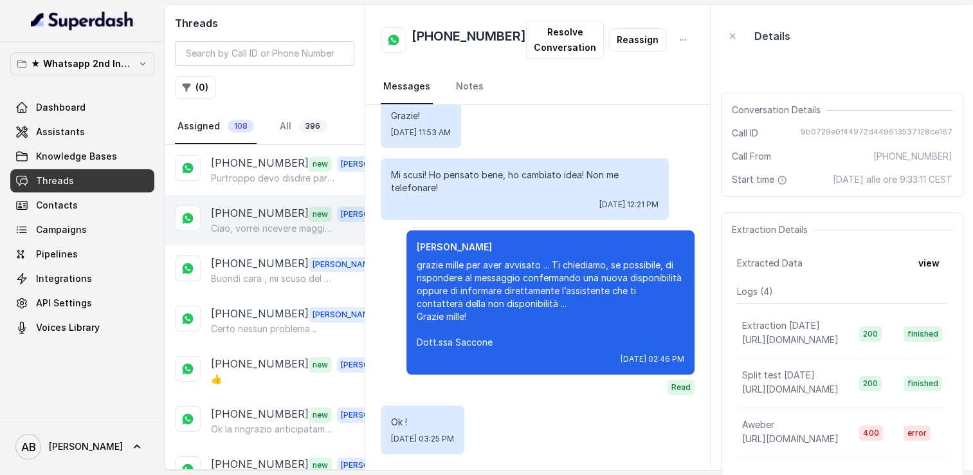
click at [264, 195] on div "[PHONE_NUMBER] new [PERSON_NAME], vorrei ricevere maggiori informazioni e il re…" at bounding box center [265, 220] width 200 height 50
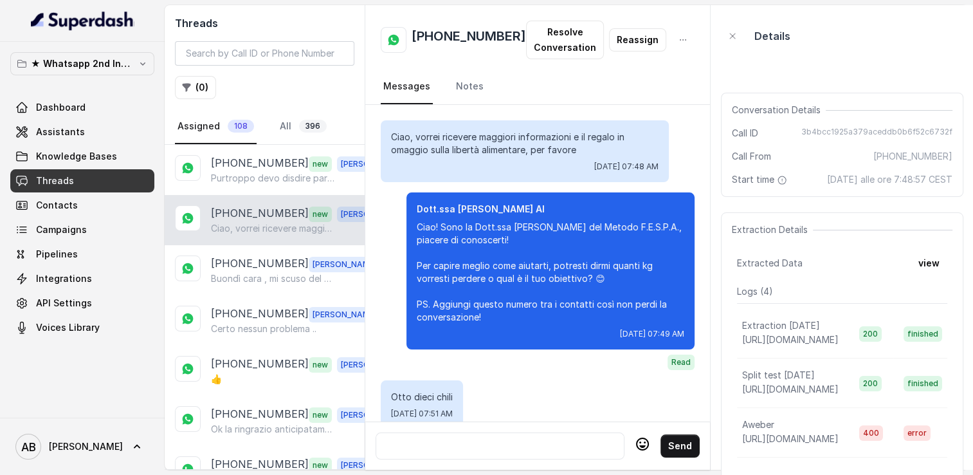
scroll to position [1409, 0]
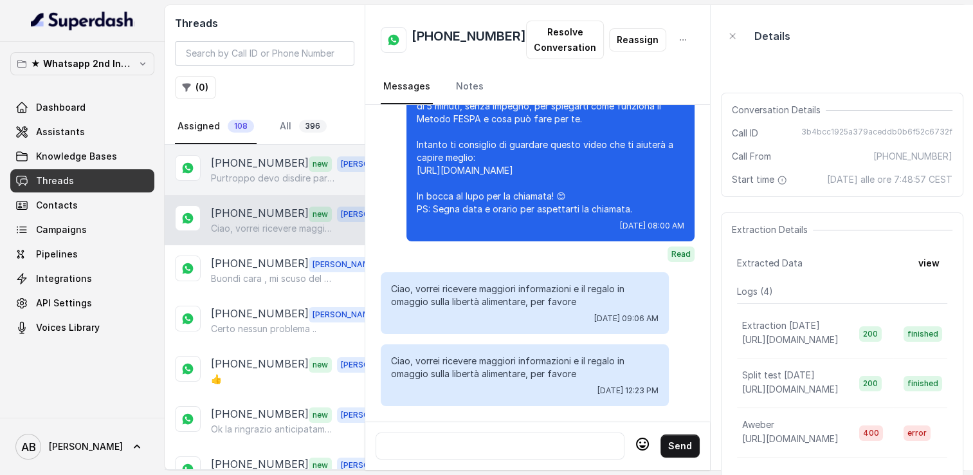
click at [263, 179] on p "Purtroppo devo disdire partiamo ora per le vacanze ci sentiamo fine settembre g…" at bounding box center [272, 178] width 123 height 13
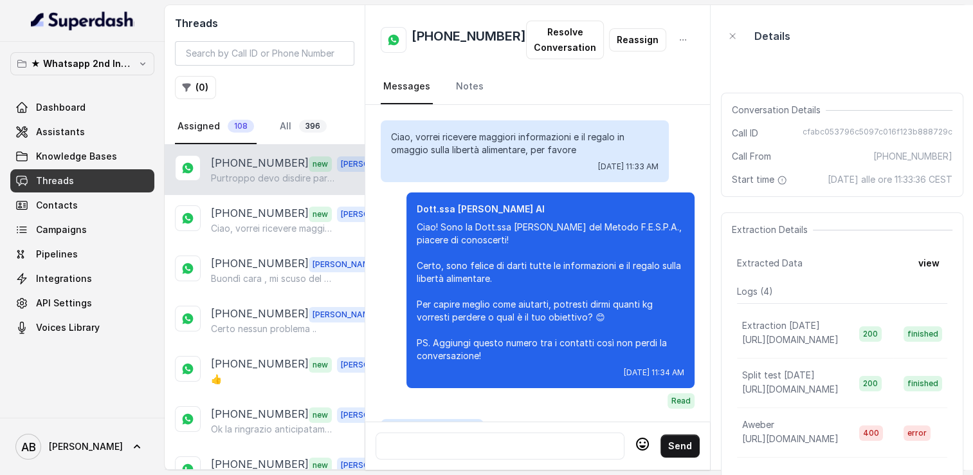
scroll to position [1566, 0]
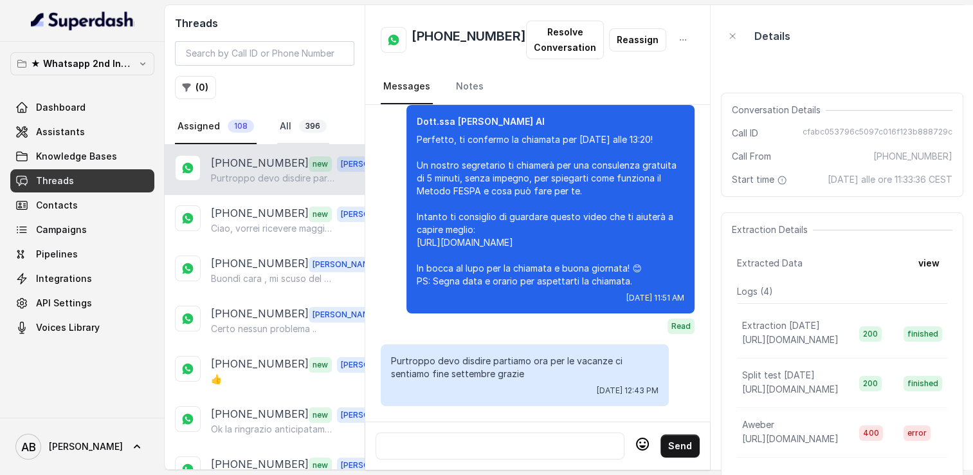
click at [285, 131] on link "All 396" at bounding box center [303, 126] width 52 height 35
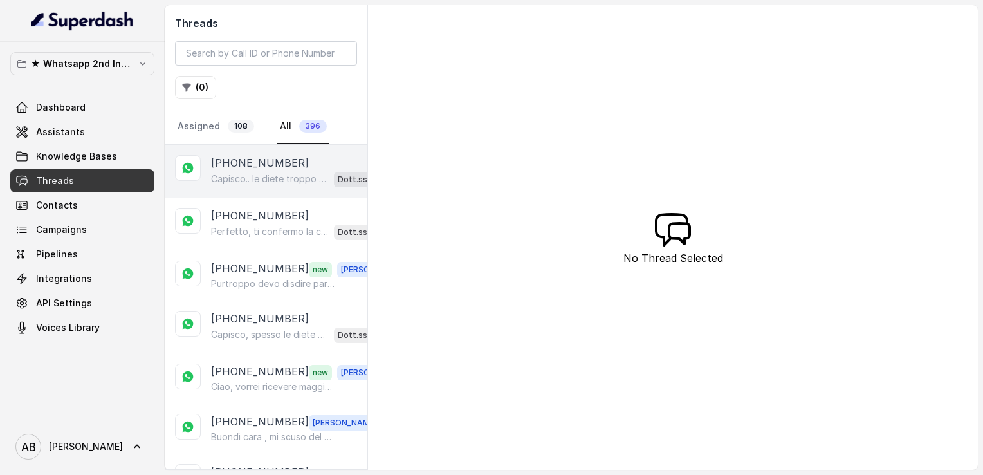
click at [263, 170] on div "Capisco.. le diete troppo restrittive come solo carne senza pasta o pane spesso…" at bounding box center [302, 178] width 182 height 17
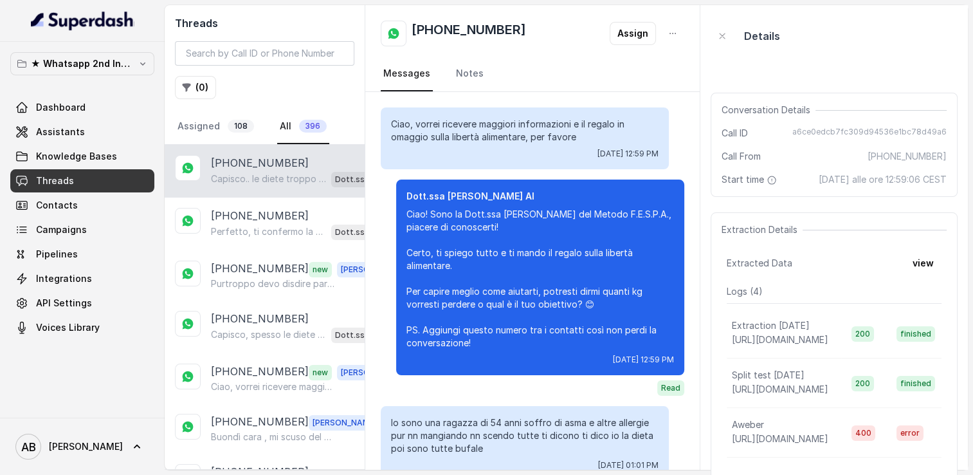
scroll to position [746, 0]
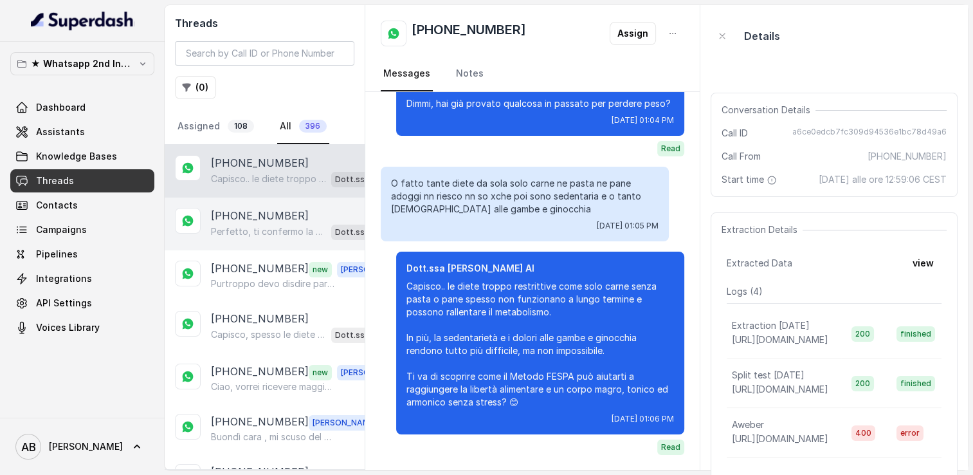
click at [255, 203] on div "[PHONE_NUMBER] Perfetto, ti confermo la chiamata per [DATE] alle 17:20! Un nost…" at bounding box center [265, 223] width 200 height 53
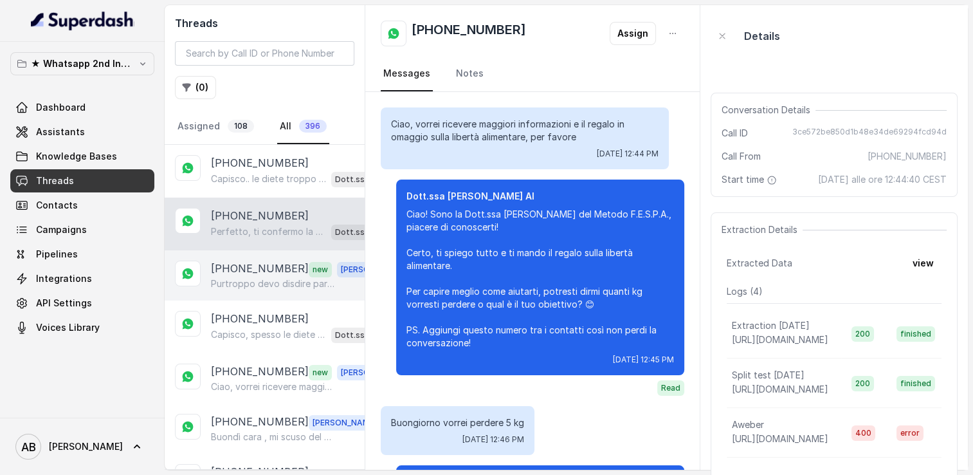
scroll to position [1358, 0]
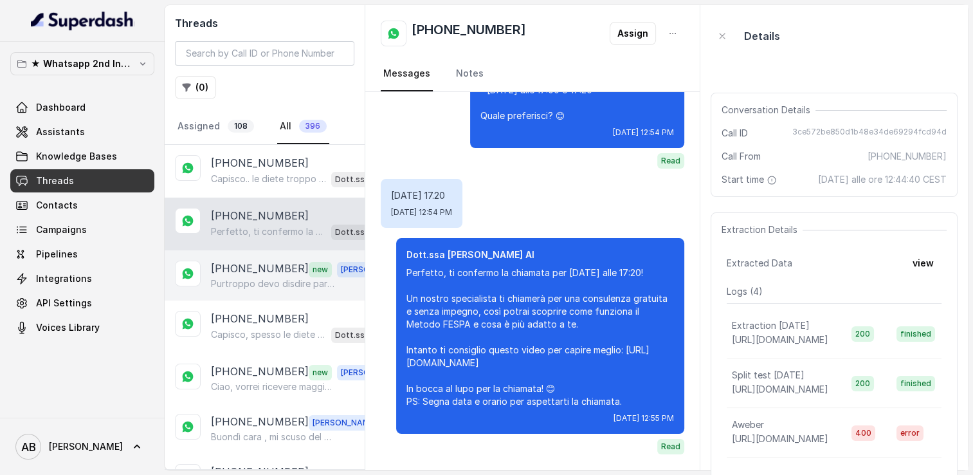
click at [259, 262] on p "[PHONE_NUMBER]" at bounding box center [260, 268] width 98 height 17
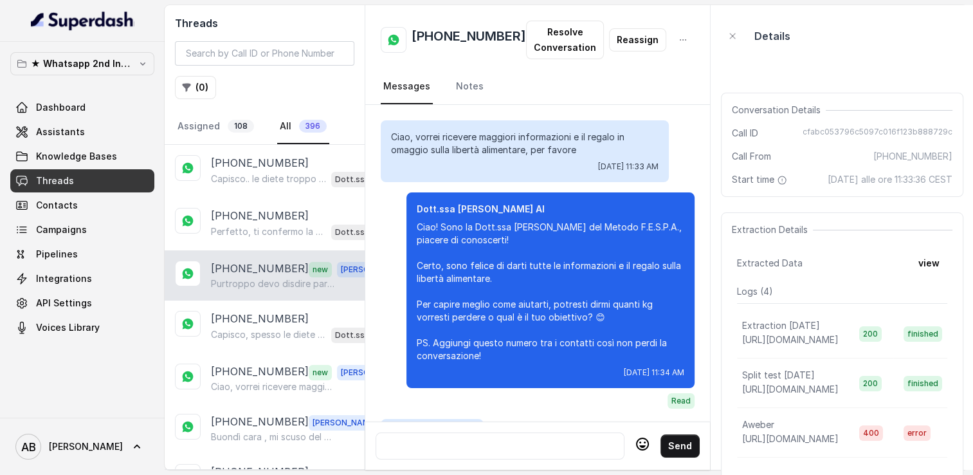
scroll to position [1566, 0]
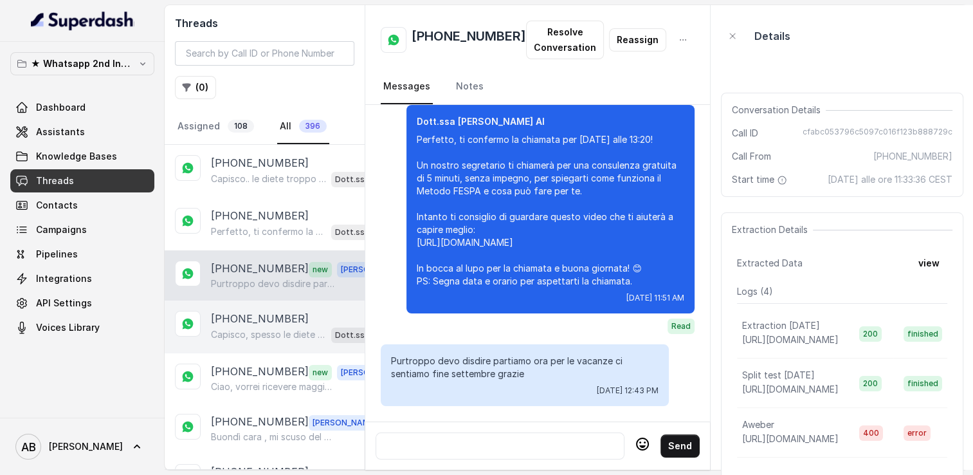
click at [255, 314] on p "[PHONE_NUMBER]" at bounding box center [260, 318] width 98 height 15
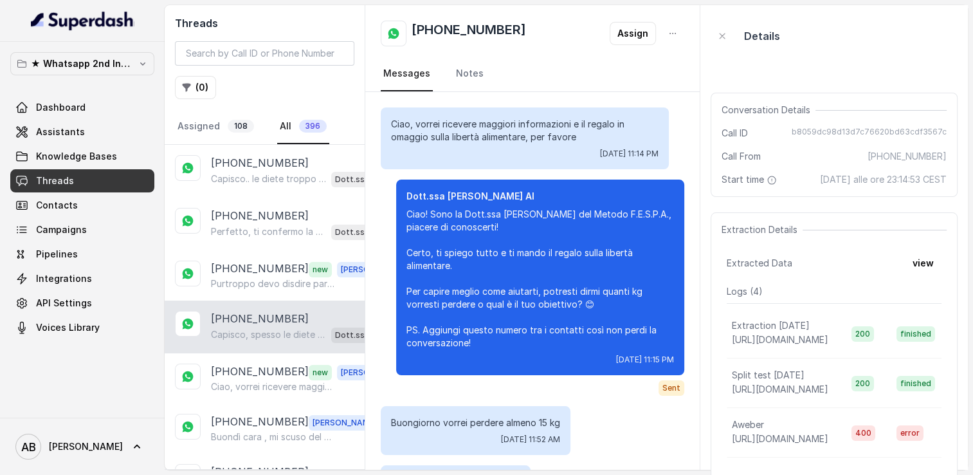
scroll to position [728, 0]
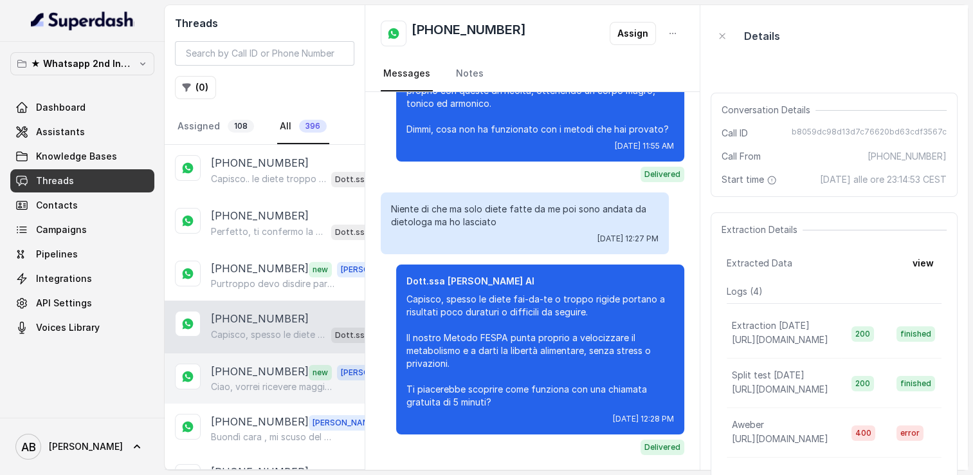
click at [246, 387] on p "Ciao, vorrei ricevere maggiori informazioni e il regalo in omaggio sulla libert…" at bounding box center [272, 386] width 123 height 13
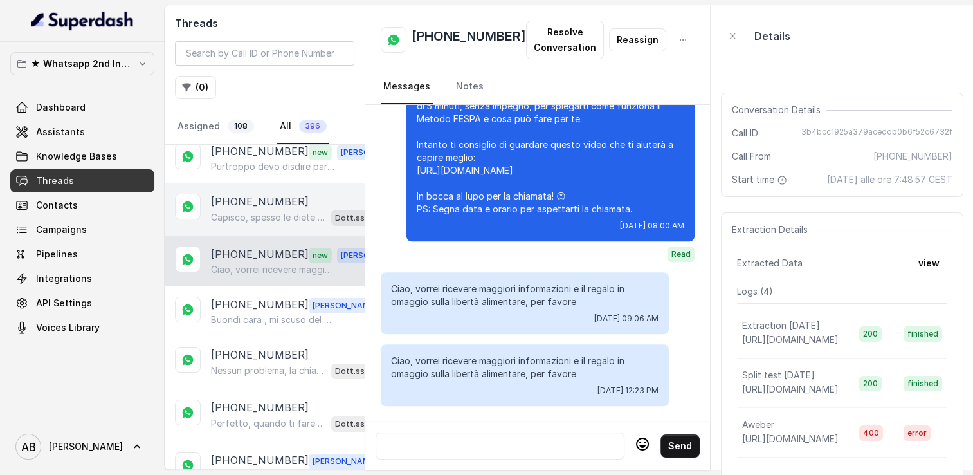
scroll to position [129, 0]
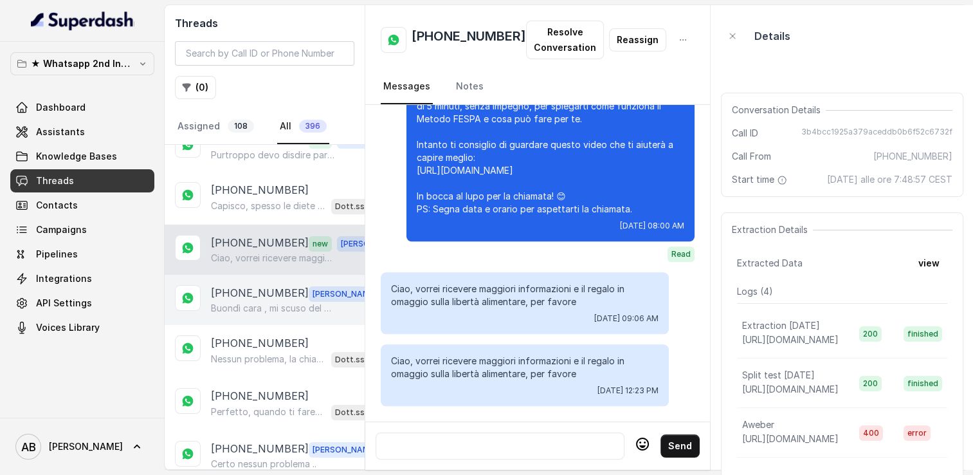
click at [239, 316] on div "[PHONE_NUMBER] [PERSON_NAME] cara , mi scuso del disagio sono in contatto con l…" at bounding box center [265, 300] width 200 height 50
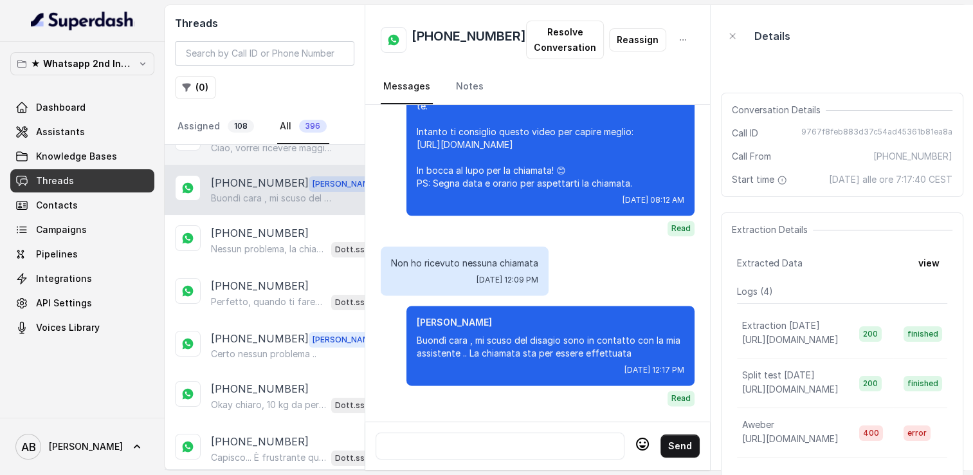
scroll to position [257, 0]
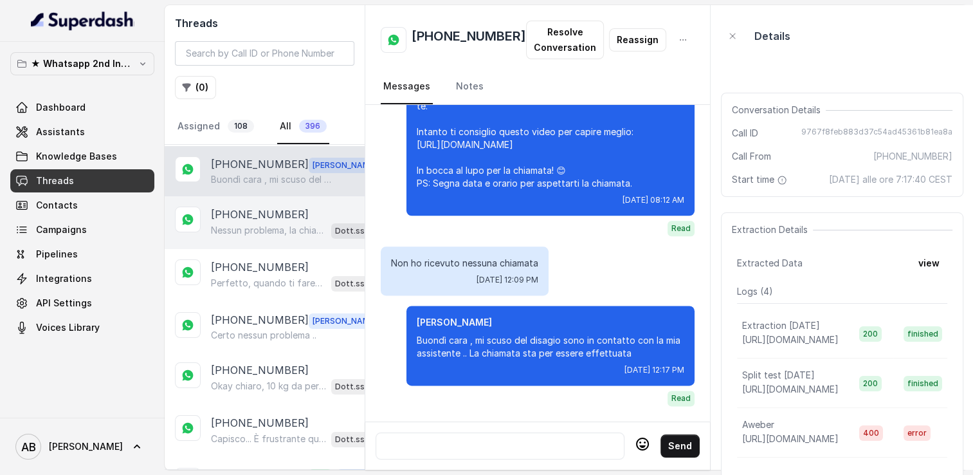
click at [242, 229] on p "Nessun problema, la chiamata può essere fatta nel giorno e orario che preferisc…" at bounding box center [268, 230] width 115 height 13
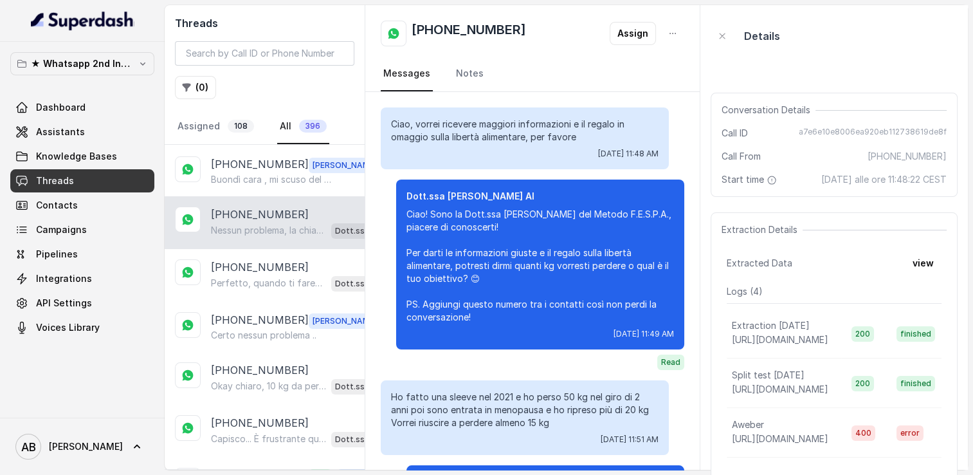
scroll to position [800, 0]
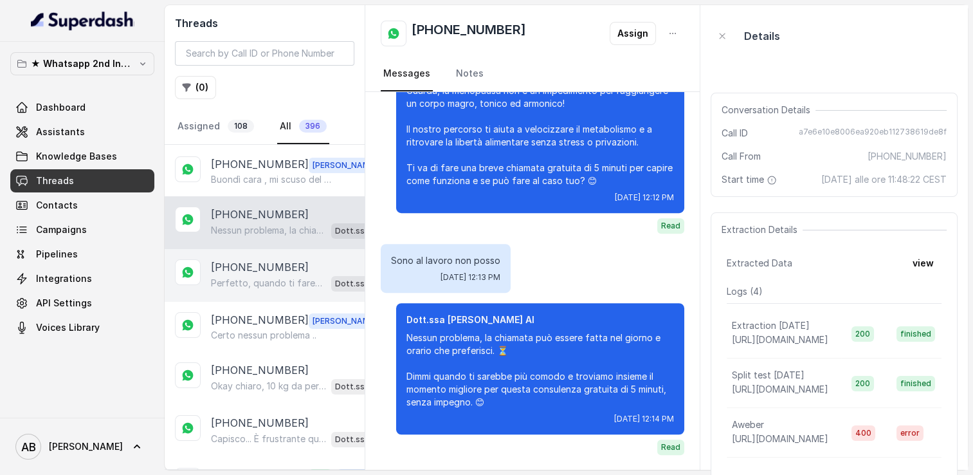
click at [252, 268] on p "[PHONE_NUMBER]" at bounding box center [260, 266] width 98 height 15
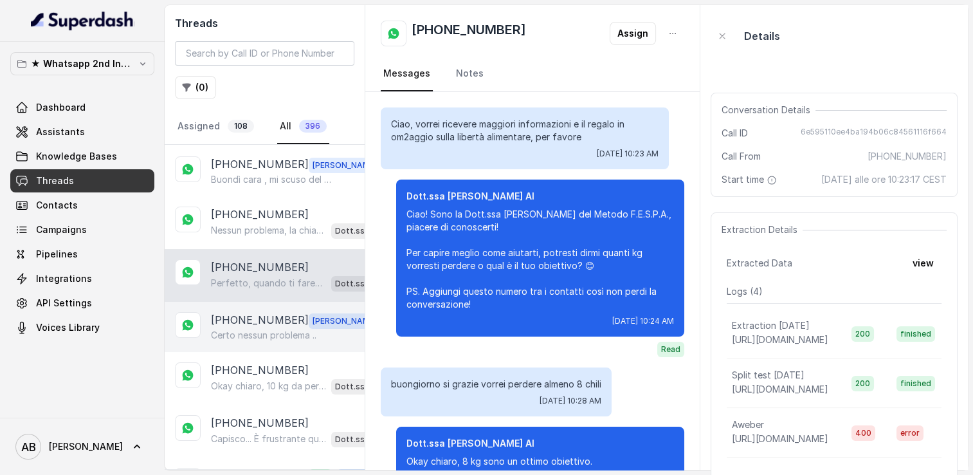
scroll to position [782, 0]
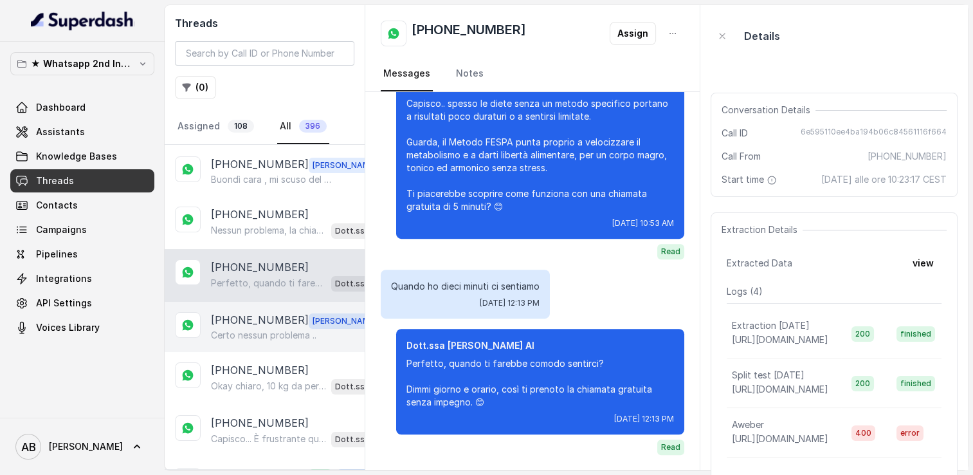
click at [254, 320] on p "[PHONE_NUMBER]" at bounding box center [260, 320] width 98 height 17
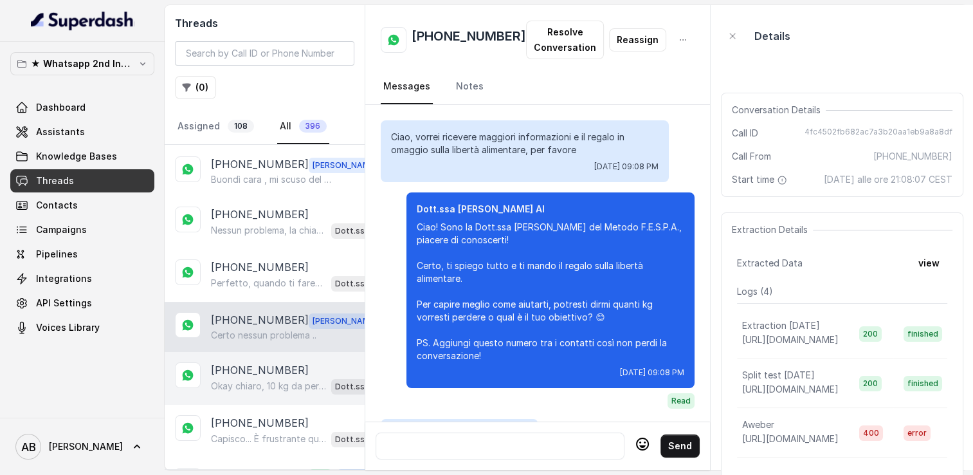
scroll to position [2505, 0]
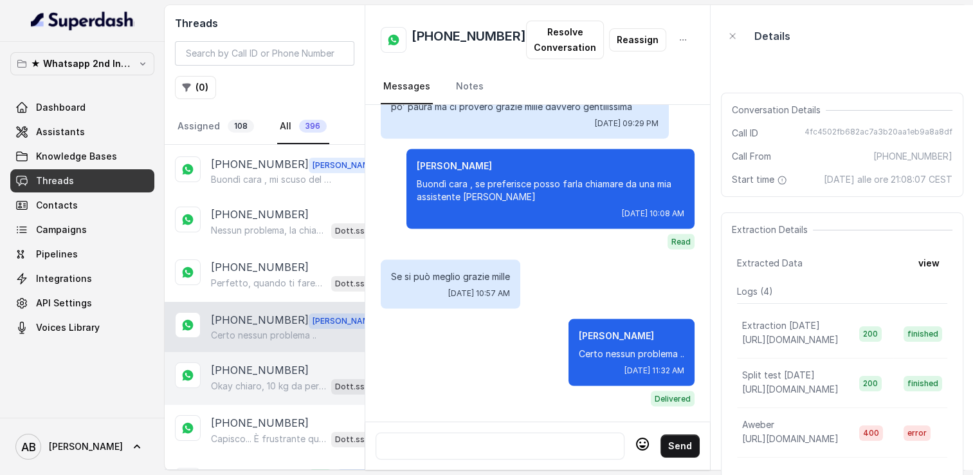
click at [254, 362] on p "[PHONE_NUMBER]" at bounding box center [260, 369] width 98 height 15
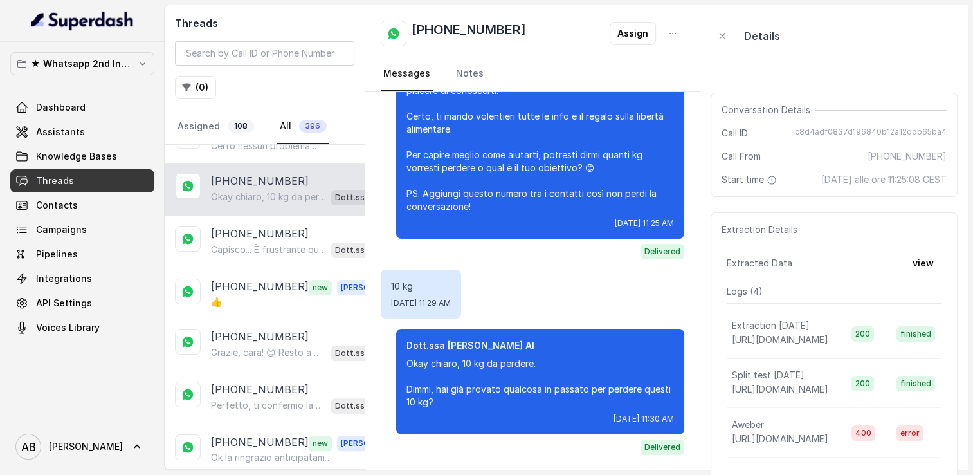
scroll to position [450, 0]
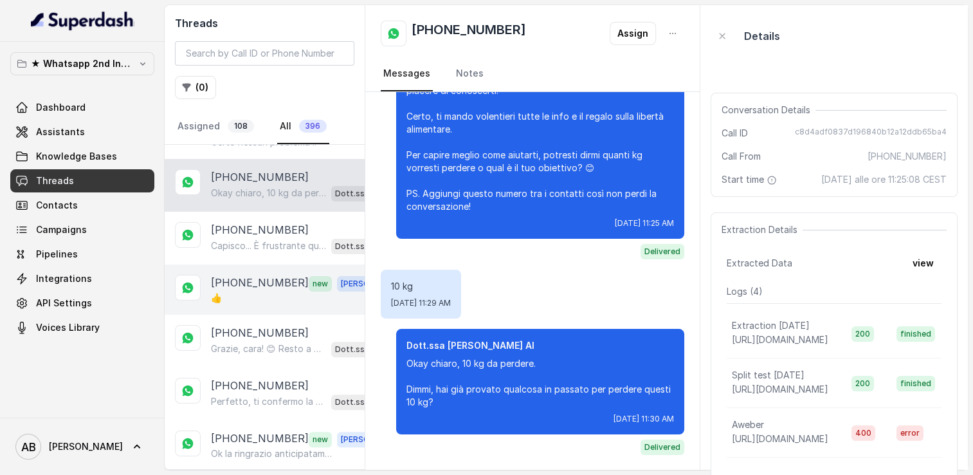
click at [249, 266] on div "[PHONE_NUMBER] new [PERSON_NAME]" at bounding box center [265, 289] width 200 height 50
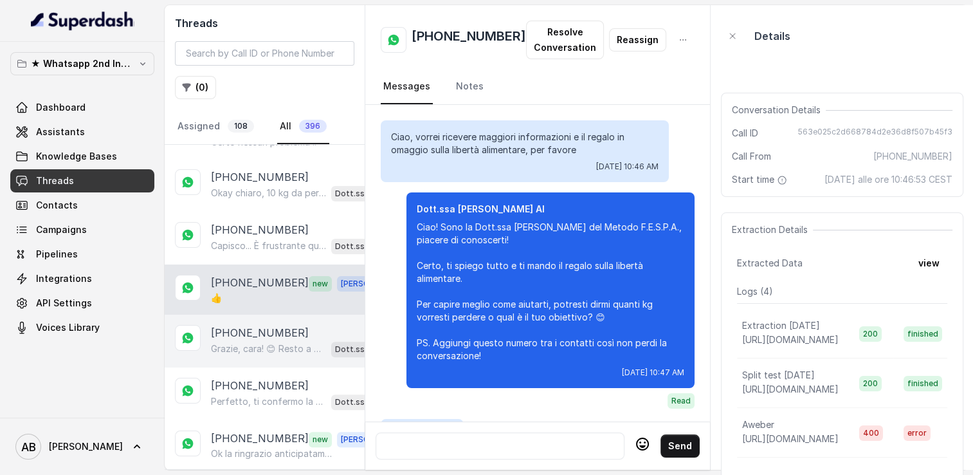
scroll to position [1772, 0]
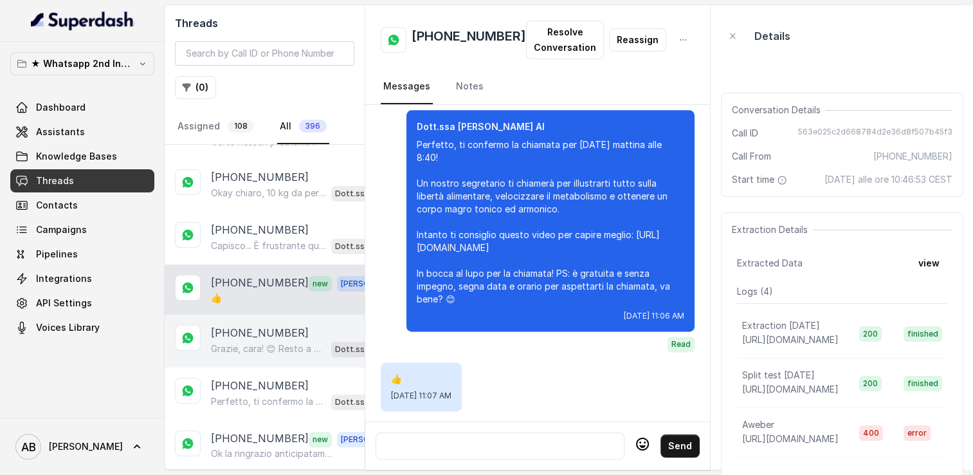
drag, startPoint x: 247, startPoint y: 315, endPoint x: 244, endPoint y: 335, distance: 20.1
click at [247, 315] on div "[PHONE_NUMBER] Grazie, cara! 😊 Resto a disposizione quando vuoi per fissare la …" at bounding box center [265, 340] width 200 height 53
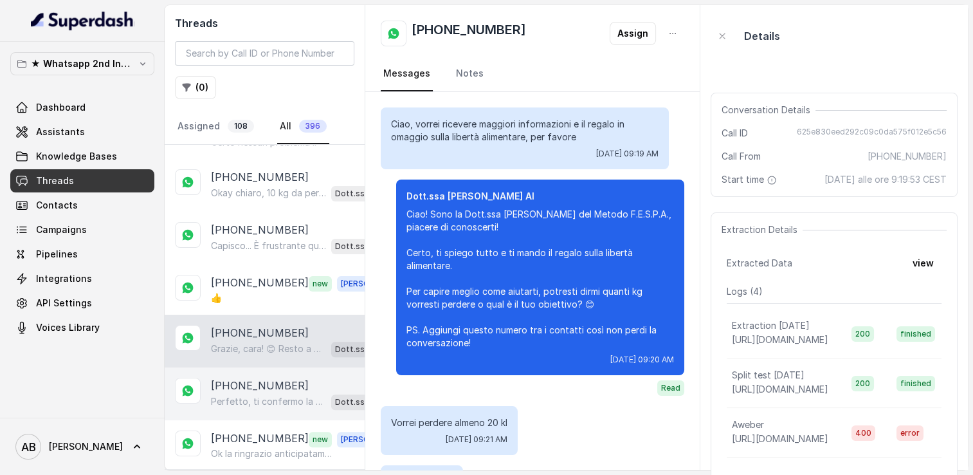
click at [244, 377] on p "[PHONE_NUMBER]" at bounding box center [260, 384] width 98 height 15
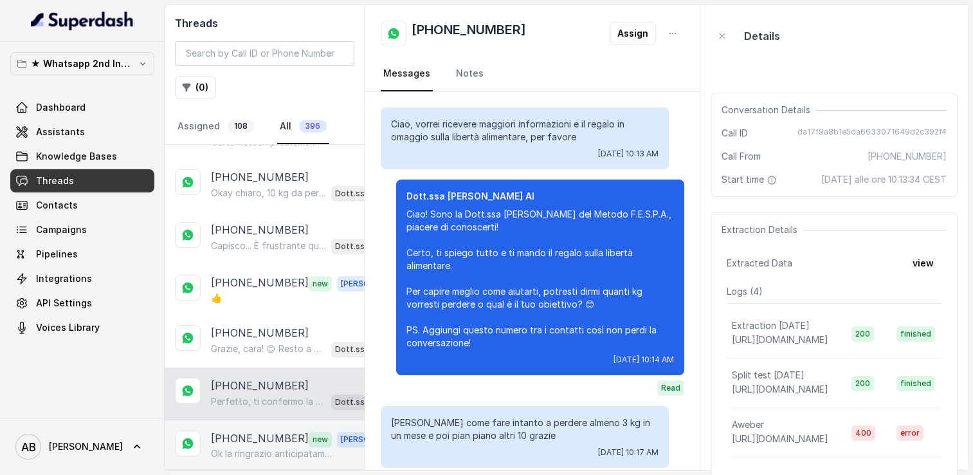
click at [244, 420] on div "[PHONE_NUMBER] new [PERSON_NAME] la ringrazio anticipatamente. Buona giornata 🤗" at bounding box center [265, 445] width 200 height 50
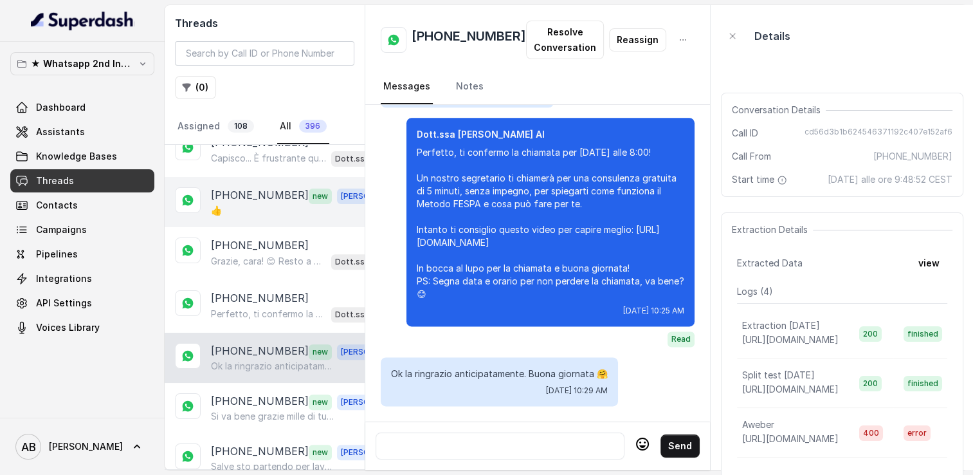
scroll to position [643, 0]
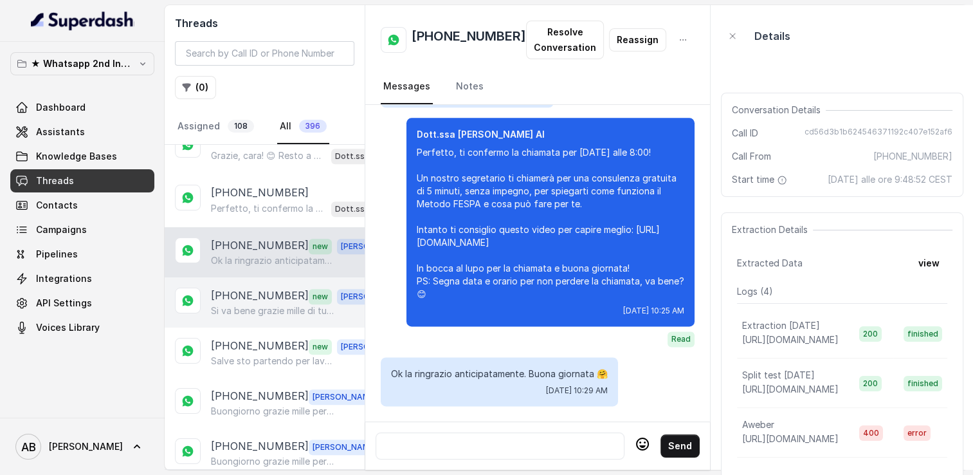
click at [245, 311] on div "[PHONE_NUMBER] new [PERSON_NAME] va bene grazie mille di tutto🥰buonagiornata" at bounding box center [265, 302] width 200 height 50
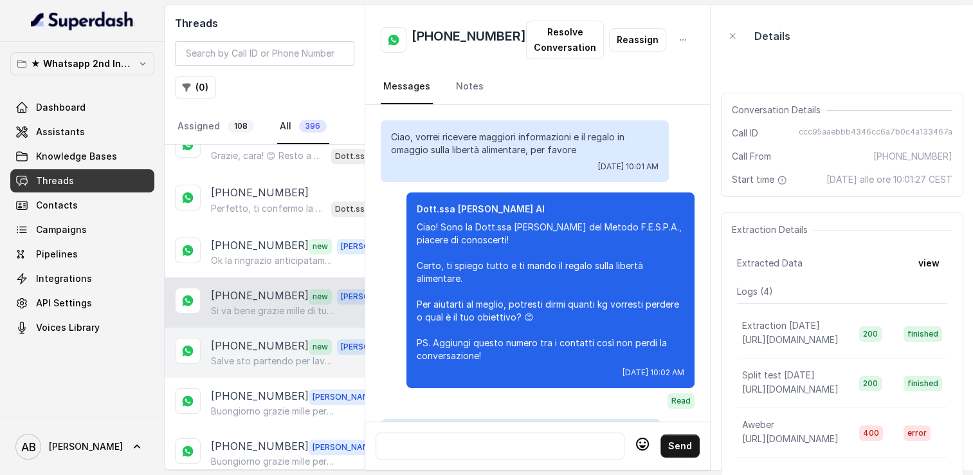
scroll to position [1885, 0]
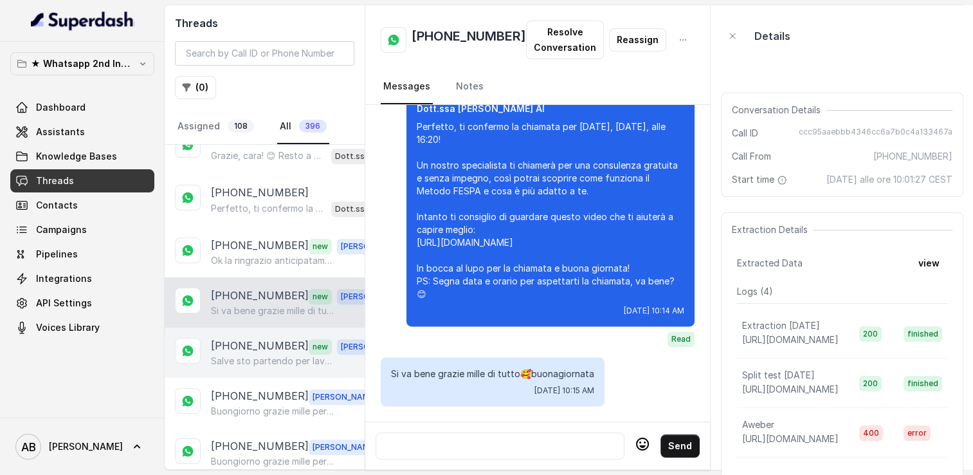
click at [233, 359] on div "[PHONE_NUMBER] new [PERSON_NAME] sto partendo per lavoro e non potrò mettermi i…" at bounding box center [265, 352] width 200 height 50
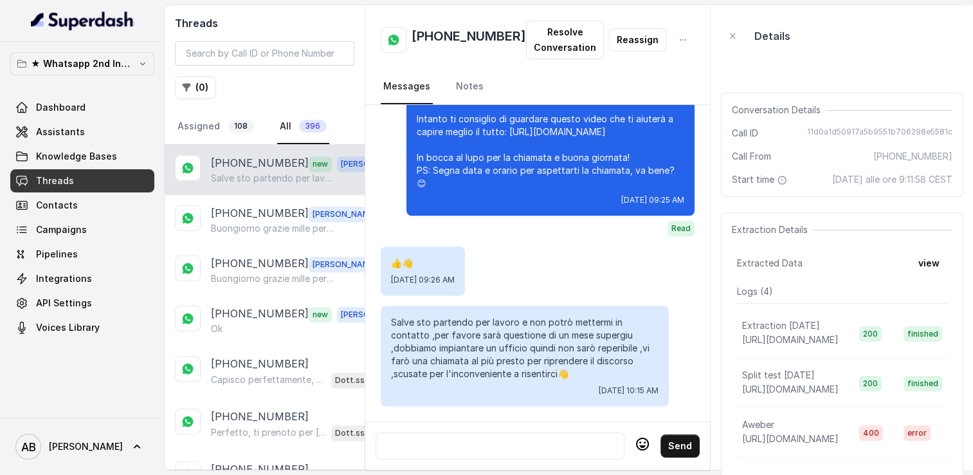
scroll to position [836, 0]
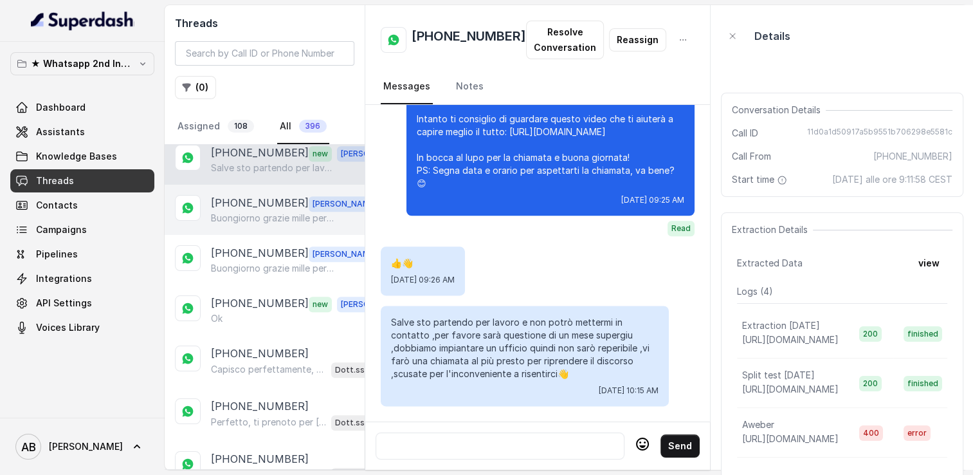
click at [237, 197] on p "[PHONE_NUMBER]" at bounding box center [260, 203] width 98 height 17
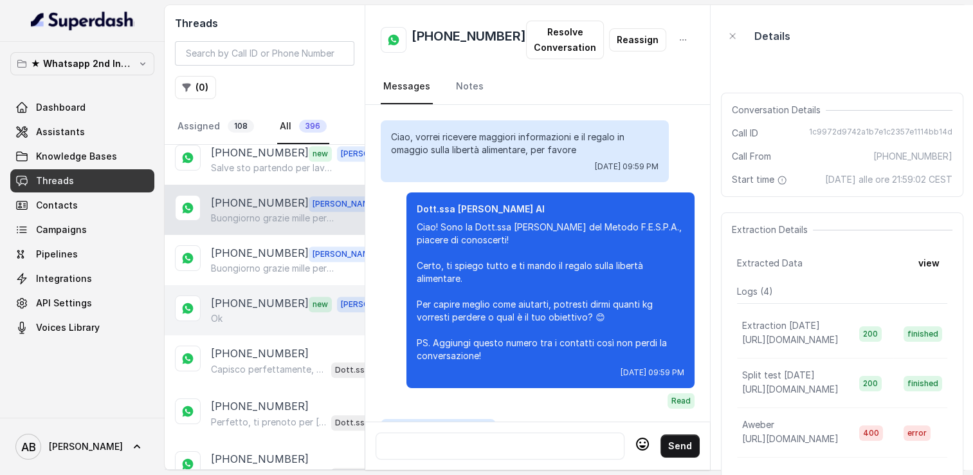
scroll to position [1806, 0]
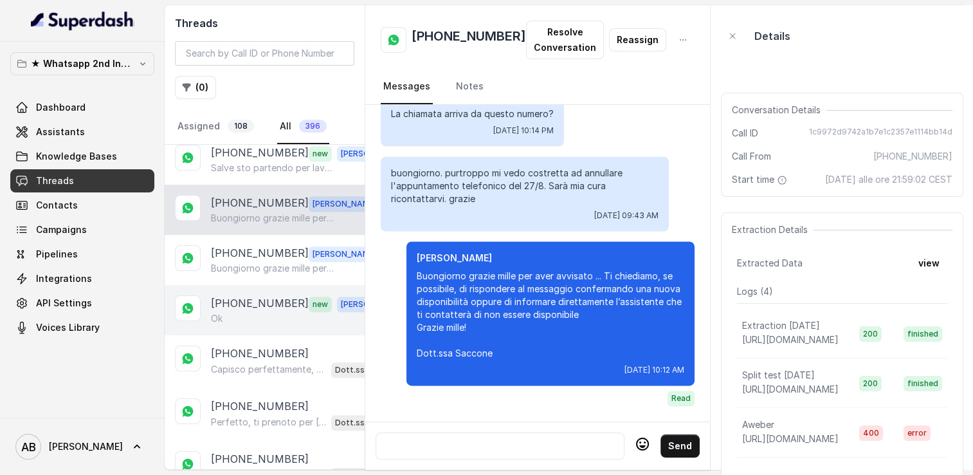
click at [244, 285] on div "[PHONE_NUMBER] new [PERSON_NAME]" at bounding box center [265, 310] width 200 height 50
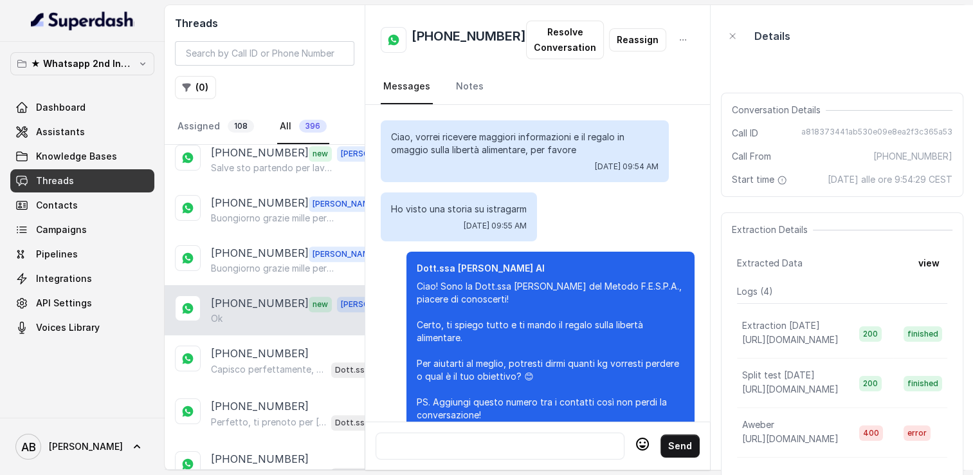
scroll to position [2323, 0]
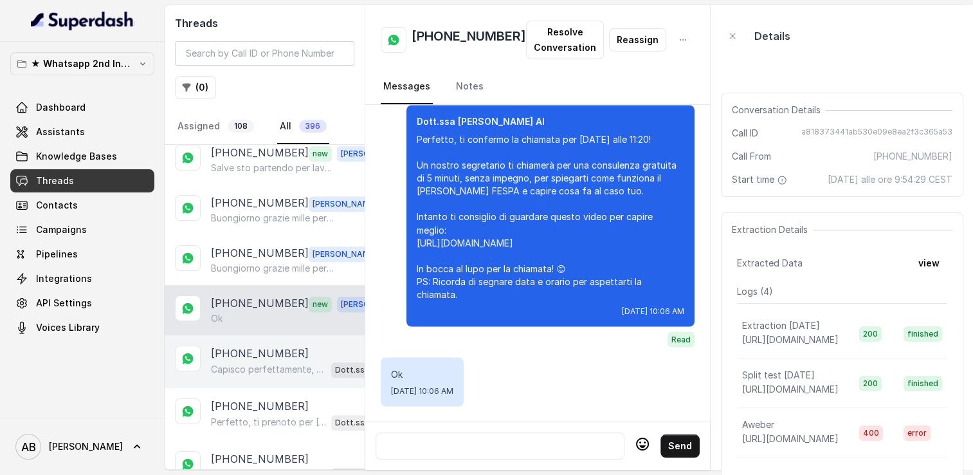
click at [246, 363] on p "Capisco perfettamente, nessun problema. 😊 Se in futuro vorrai riprendere o aver…" at bounding box center [268, 369] width 115 height 13
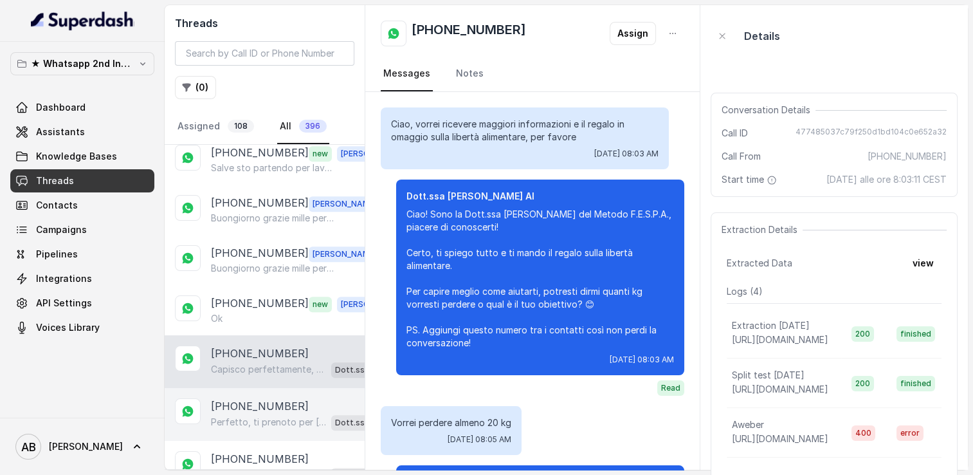
scroll to position [1942, 0]
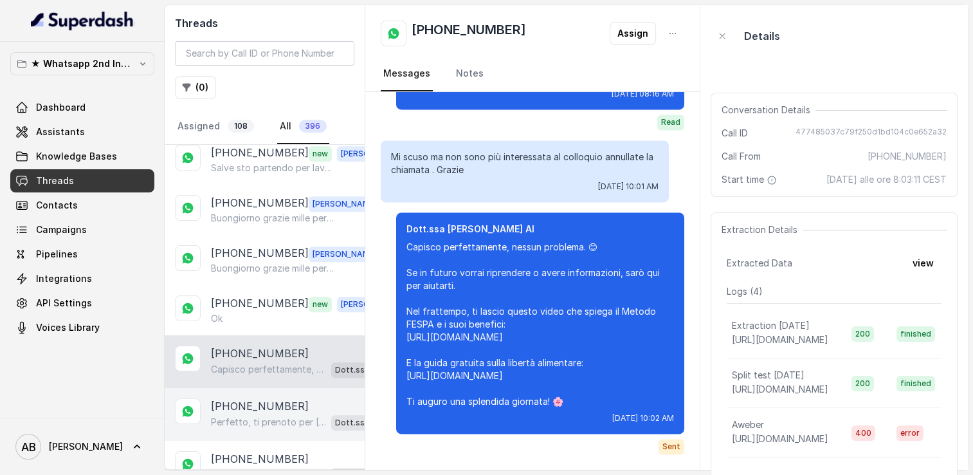
click at [249, 415] on p "Perfetto, ti prenoto per [DATE] alle 15:00! Ti confermo la chiamata per [DATE] …" at bounding box center [268, 421] width 115 height 13
